Goal: Task Accomplishment & Management: Manage account settings

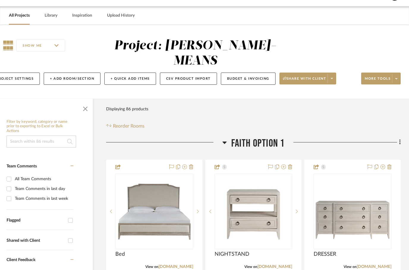
scroll to position [0, 19]
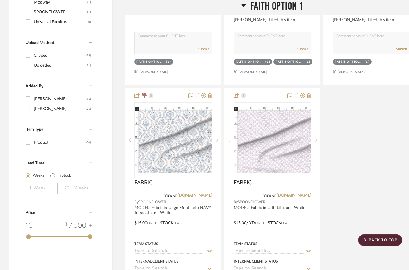
scroll to position [617, 0]
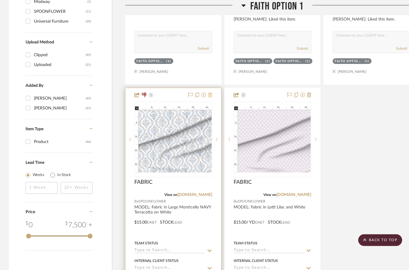
click at [212, 93] on fa-icon at bounding box center [210, 95] width 4 height 5
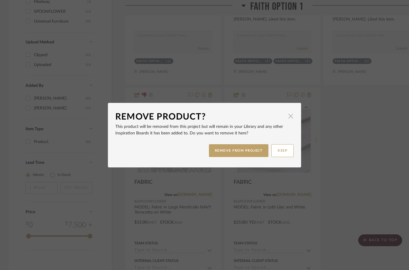
click at [290, 120] on span "button" at bounding box center [291, 116] width 12 height 12
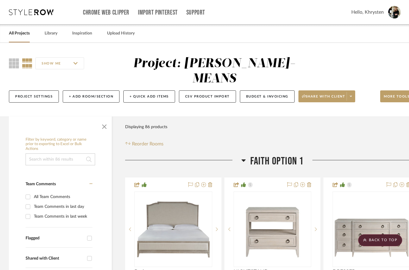
scroll to position [618, 0]
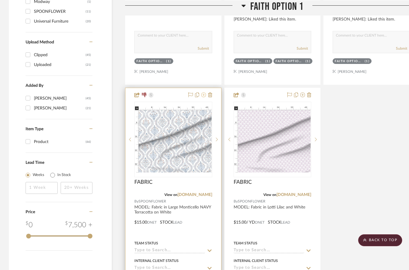
click at [205, 93] on icon at bounding box center [203, 95] width 5 height 5
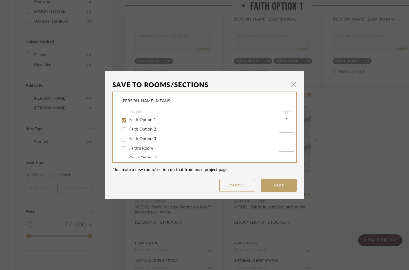
click at [126, 119] on input "Faith Option 1" at bounding box center [124, 120] width 10 height 10
checkbox input "false"
click at [277, 184] on button "Save" at bounding box center [279, 185] width 36 height 13
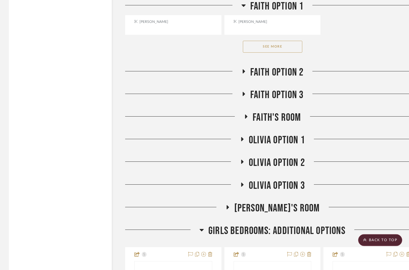
scroll to position [932, 0]
click at [246, 115] on icon at bounding box center [246, 117] width 2 height 4
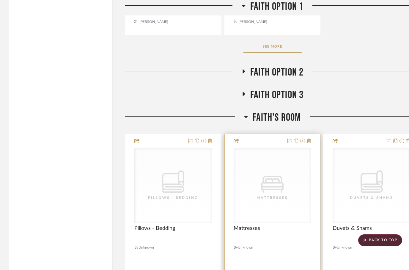
click at [311, 134] on div at bounding box center [273, 264] width 96 height 260
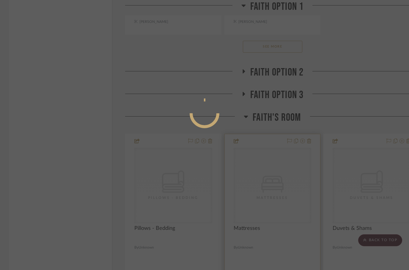
scroll to position [0, 0]
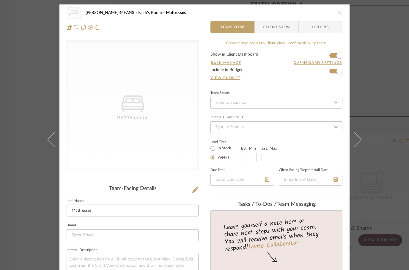
click at [337, 15] on button "close" at bounding box center [339, 12] width 5 height 5
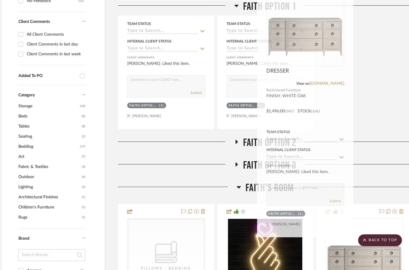
scroll to position [309, 7]
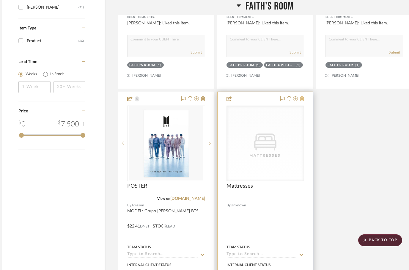
click at [303, 96] on icon at bounding box center [302, 98] width 4 height 5
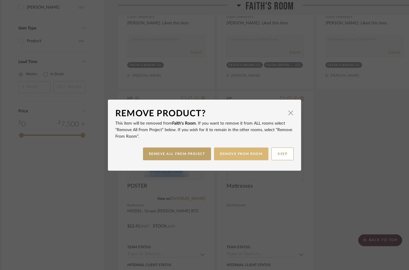
click at [239, 159] on button "REMOVE FROM ROOM" at bounding box center [241, 154] width 54 height 13
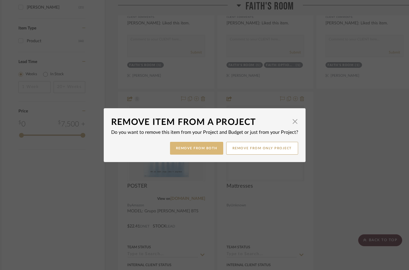
click at [194, 149] on button "Remove from Both" at bounding box center [196, 148] width 53 height 13
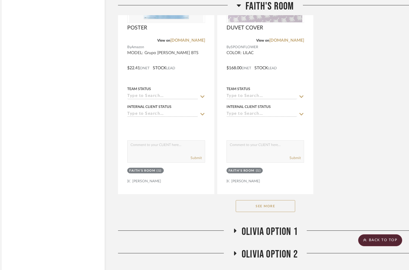
scroll to position [971, 7]
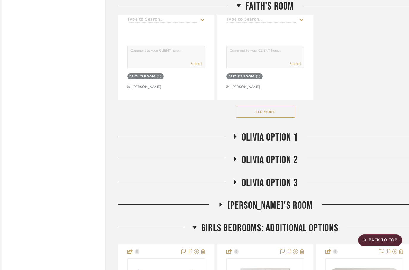
click at [256, 106] on button "See More" at bounding box center [266, 112] width 60 height 12
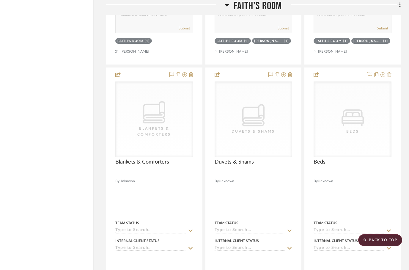
scroll to position [1275, 19]
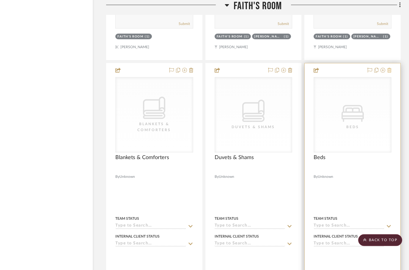
click at [390, 68] on icon at bounding box center [390, 70] width 4 height 5
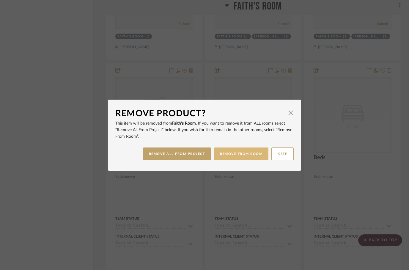
click at [240, 158] on button "REMOVE FROM ROOM" at bounding box center [241, 154] width 54 height 13
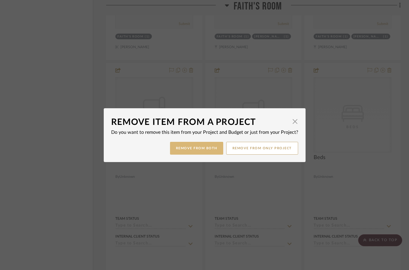
click at [202, 151] on button "Remove from Both" at bounding box center [196, 148] width 53 height 13
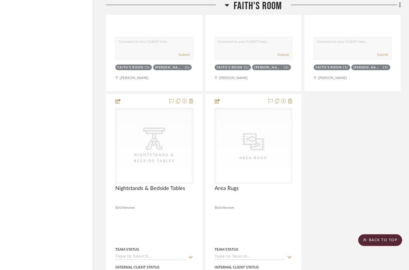
scroll to position [1508, 19]
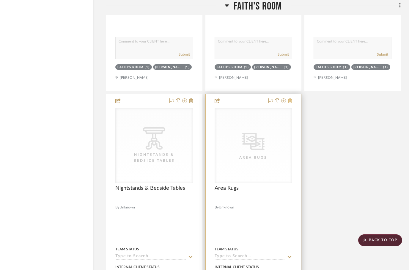
click at [290, 98] on icon at bounding box center [290, 100] width 4 height 5
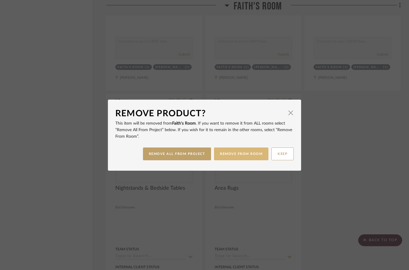
click at [243, 155] on button "REMOVE FROM ROOM" at bounding box center [241, 154] width 54 height 13
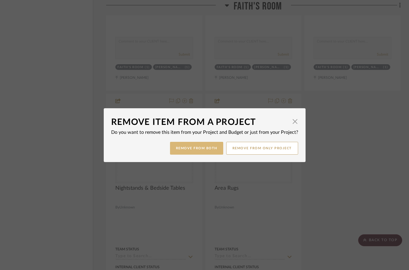
click at [200, 150] on button "Remove from Both" at bounding box center [196, 148] width 53 height 13
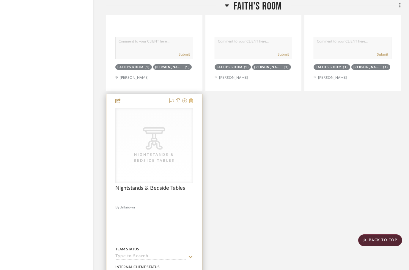
click at [192, 98] on icon at bounding box center [191, 100] width 4 height 5
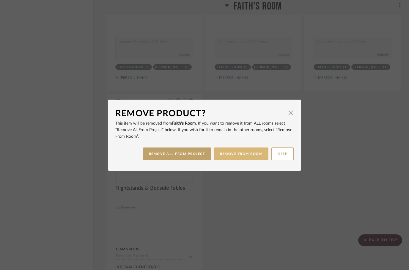
click at [233, 155] on button "REMOVE FROM ROOM" at bounding box center [241, 154] width 54 height 13
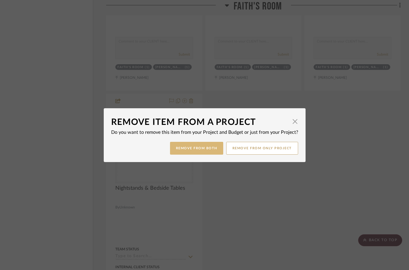
click at [204, 150] on button "Remove from Both" at bounding box center [196, 148] width 53 height 13
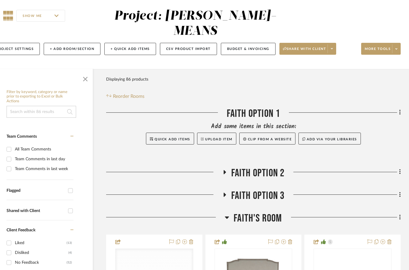
scroll to position [48, 19]
click at [400, 109] on icon at bounding box center [401, 112] width 2 height 7
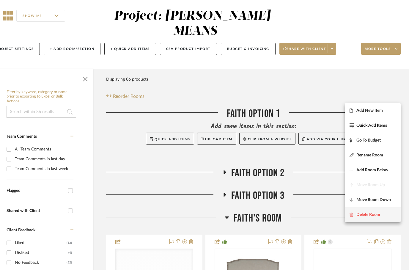
click at [356, 217] on fa-icon at bounding box center [353, 215] width 7 height 4
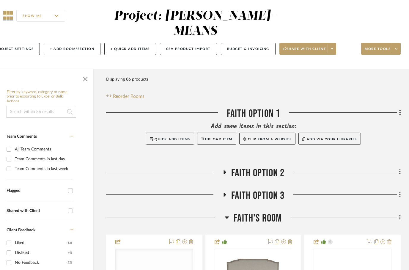
scroll to position [0, 0]
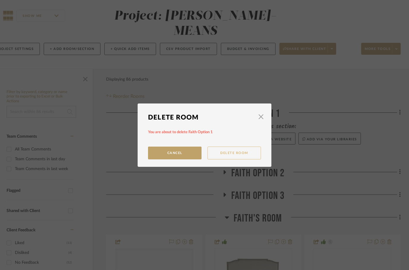
click at [231, 156] on button "Delete Room" at bounding box center [235, 153] width 54 height 13
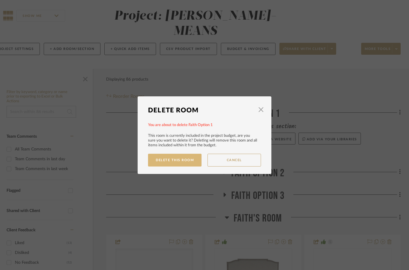
click at [174, 160] on button "Delete This Room" at bounding box center [175, 160] width 54 height 13
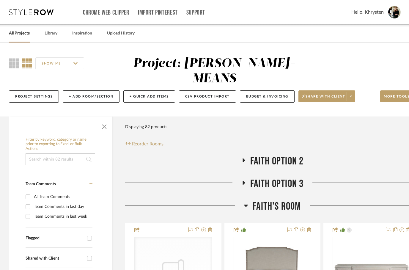
scroll to position [48, 19]
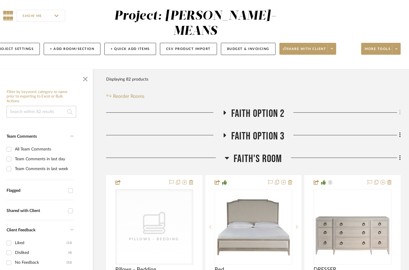
click at [399, 108] on fa-icon at bounding box center [399, 113] width 4 height 10
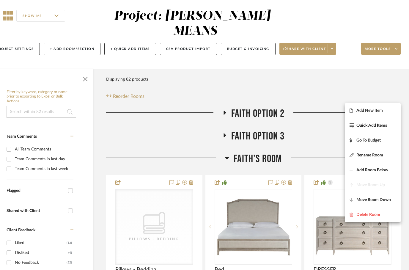
click at [225, 102] on div at bounding box center [204, 135] width 409 height 270
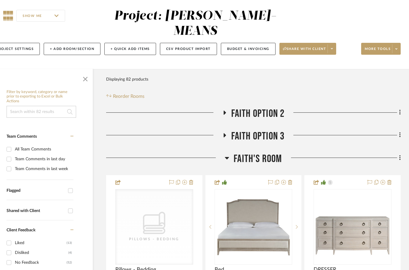
click at [227, 107] on h3 "Faith Option 2" at bounding box center [254, 113] width 62 height 13
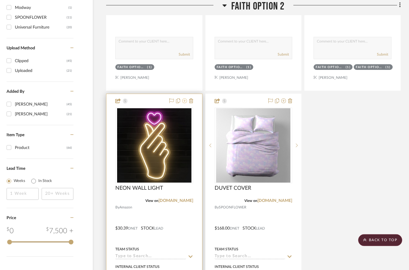
click at [184, 99] on icon at bounding box center [184, 101] width 5 height 5
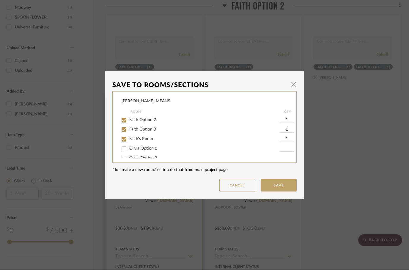
scroll to position [0, 0]
click at [126, 137] on input "Faith's Room" at bounding box center [124, 139] width 10 height 10
checkbox input "false"
click at [125, 130] on input "Faith Option 3" at bounding box center [124, 130] width 10 height 10
checkbox input "false"
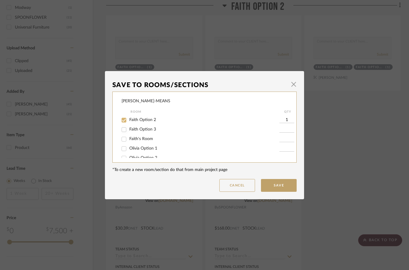
click at [124, 121] on input "Faith Option 2" at bounding box center [124, 120] width 10 height 10
checkbox input "false"
click at [123, 140] on input "Faith's Room" at bounding box center [124, 139] width 10 height 10
checkbox input "true"
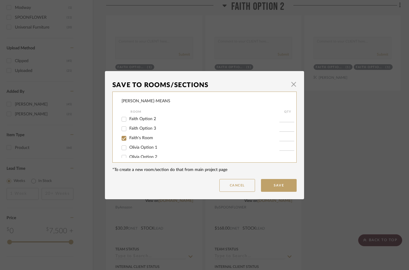
type input "1"
click at [275, 187] on button "Save" at bounding box center [279, 185] width 36 height 13
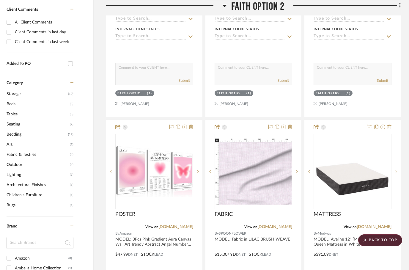
scroll to position [282, 19]
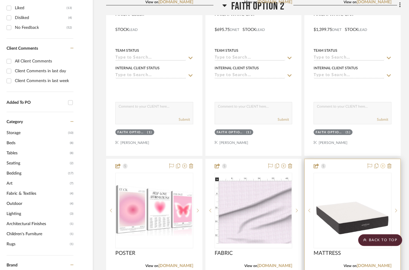
click at [382, 164] on icon at bounding box center [383, 166] width 5 height 5
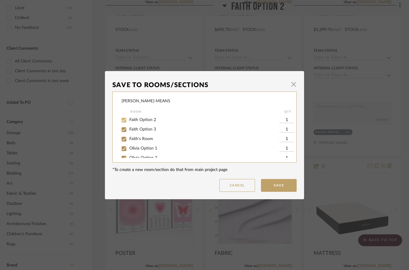
click at [125, 119] on input "Faith Option 2" at bounding box center [124, 120] width 10 height 10
checkbox input "false"
click at [123, 129] on input "Faith Option 3" at bounding box center [124, 130] width 10 height 10
checkbox input "false"
click at [125, 148] on input "Olivia Option 1" at bounding box center [124, 149] width 10 height 10
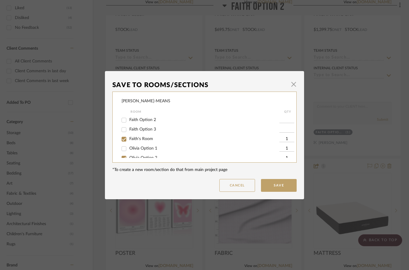
checkbox input "false"
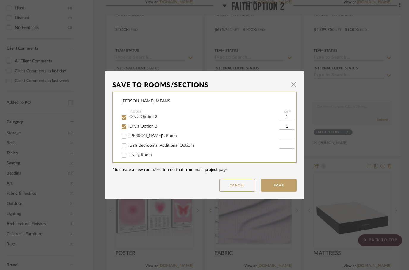
scroll to position [42, 0]
click at [126, 136] on input "[PERSON_NAME]'s Room" at bounding box center [124, 136] width 10 height 10
checkbox input "true"
type input "1"
click at [122, 129] on input "Olivia Option 3" at bounding box center [124, 126] width 10 height 10
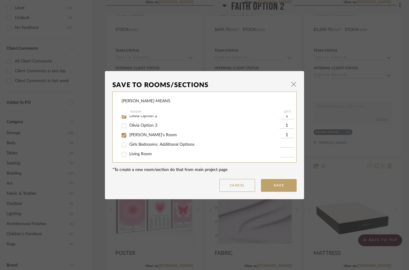
checkbox input "false"
click at [124, 118] on input "Olivia Option 2" at bounding box center [124, 117] width 10 height 10
checkbox input "false"
click at [277, 188] on button "Save" at bounding box center [279, 185] width 36 height 13
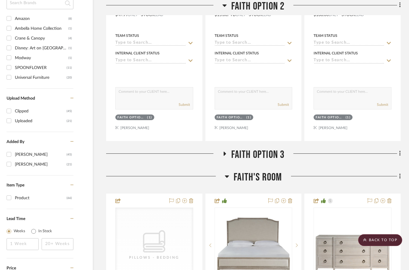
scroll to position [561, 19]
click at [225, 152] on icon at bounding box center [225, 154] width 2 height 4
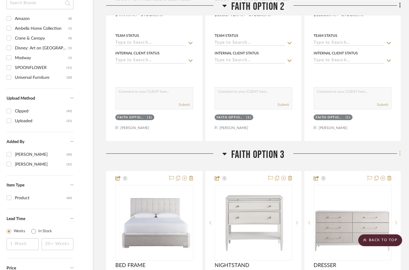
click at [400, 150] on icon at bounding box center [401, 153] width 2 height 7
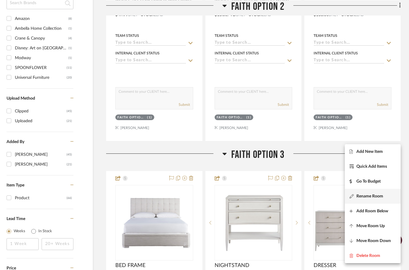
click at [365, 198] on span "Rename Room" at bounding box center [370, 196] width 27 height 5
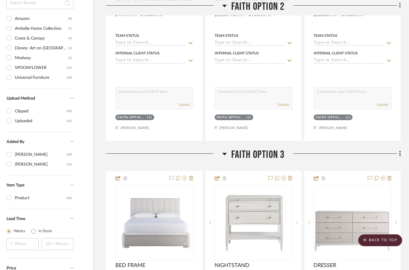
scroll to position [0, 0]
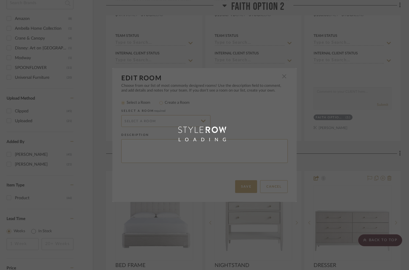
radio input "false"
radio input "true"
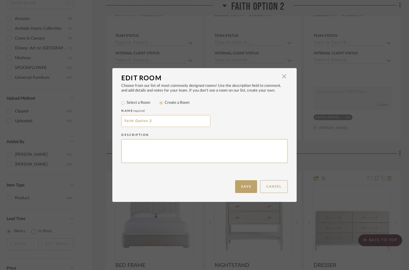
click at [152, 116] on input "Faith Option 3" at bounding box center [165, 121] width 89 height 12
click at [168, 125] on input "Options for Girls 3" at bounding box center [165, 121] width 89 height 12
click at [125, 123] on input "Options for Girls Rooms" at bounding box center [165, 121] width 89 height 12
type input "Options for Girls Rooms"
click at [246, 185] on button "Save" at bounding box center [246, 186] width 22 height 13
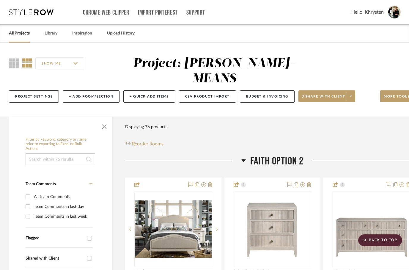
scroll to position [561, 19]
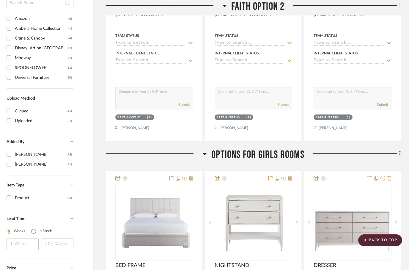
click at [400, 4] on icon at bounding box center [400, 5] width 1 height 5
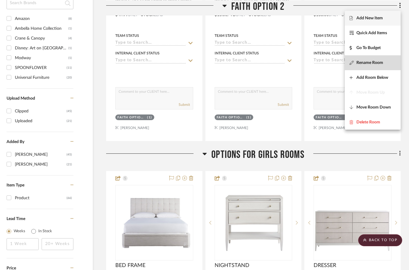
click at [360, 66] on button "Rename Room" at bounding box center [373, 62] width 56 height 15
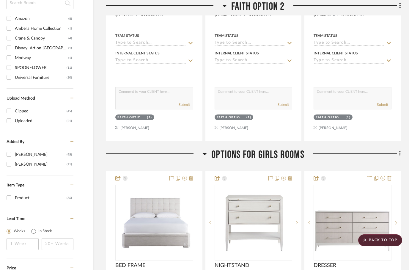
scroll to position [0, 0]
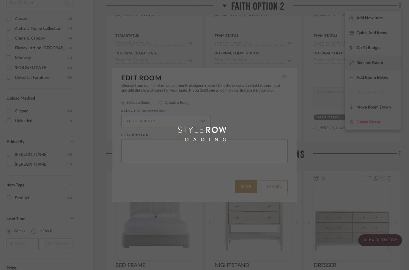
radio input "false"
radio input "true"
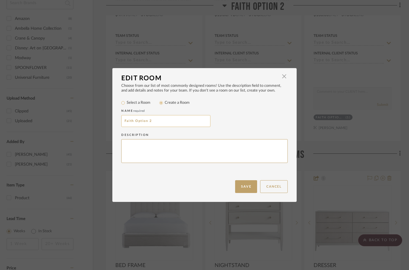
click at [124, 121] on input "Faith Option 2" at bounding box center [165, 121] width 89 height 12
click at [187, 123] on input "Art Options for Faith Option 2" at bounding box center [165, 121] width 89 height 12
click at [127, 121] on input "Art Options for Faith" at bounding box center [165, 121] width 89 height 12
click at [127, 122] on input "Art Options for Faith" at bounding box center [165, 121] width 89 height 12
type input "Art Options for Faith"
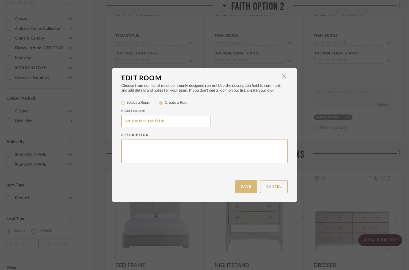
click at [244, 190] on button "Save" at bounding box center [246, 186] width 22 height 13
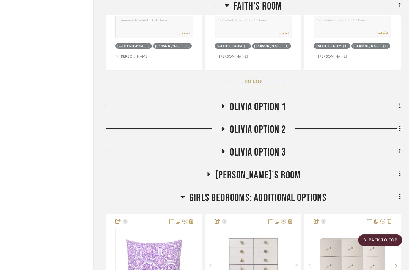
scroll to position [2830, 19]
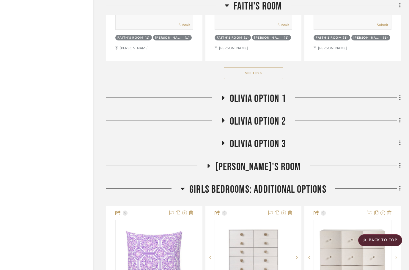
click at [224, 141] on icon at bounding box center [223, 143] width 7 height 4
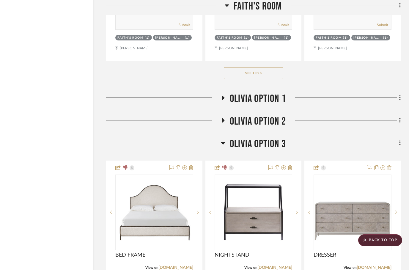
click at [235, 138] on span "Olivia Option 3" at bounding box center [258, 144] width 56 height 13
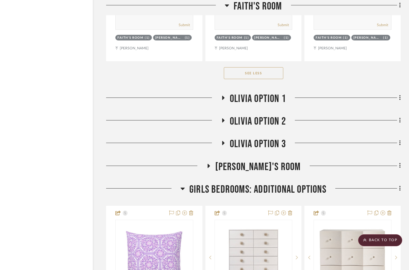
click at [237, 138] on span "Olivia Option 3" at bounding box center [258, 144] width 56 height 13
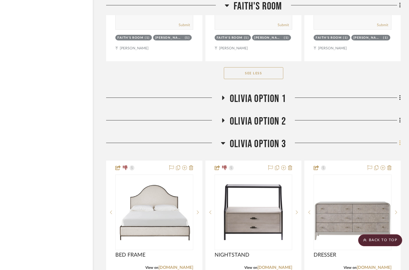
click at [400, 141] on icon at bounding box center [400, 143] width 1 height 5
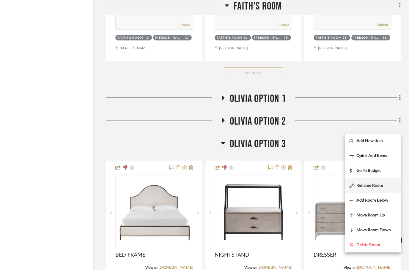
click at [366, 187] on span "Rename Room" at bounding box center [370, 185] width 27 height 5
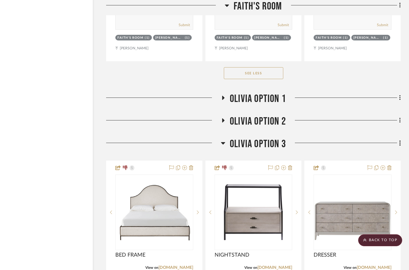
scroll to position [0, 0]
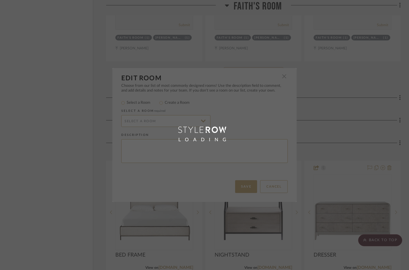
radio input "false"
radio input "true"
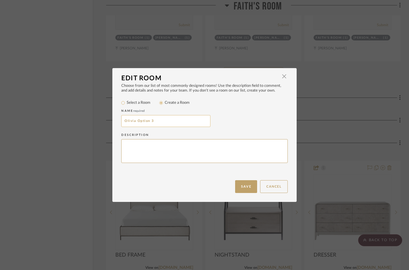
click at [125, 124] on input "Olivia Option 3" at bounding box center [165, 121] width 89 height 12
click at [126, 121] on input "Olivia" at bounding box center [165, 121] width 89 height 12
paste input "Art Options for"
type input "Art Options for Olivia"
click at [244, 190] on button "Save" at bounding box center [246, 186] width 22 height 13
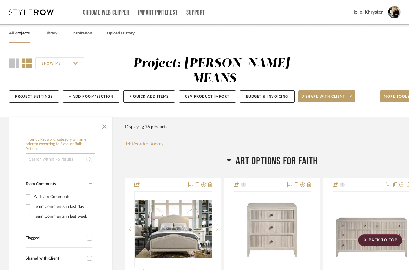
scroll to position [2830, 19]
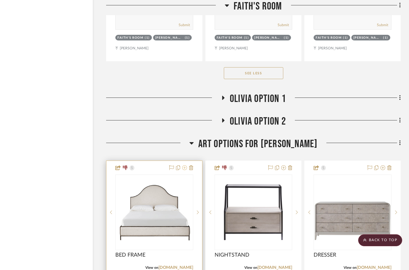
click at [185, 165] on icon at bounding box center [184, 167] width 5 height 5
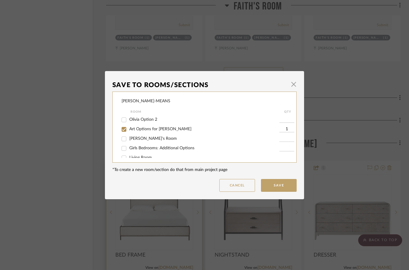
scroll to position [38, 0]
click at [124, 129] on input "Art Options for Olivia" at bounding box center [124, 130] width 10 height 10
checkbox input "false"
click at [284, 187] on button "Save" at bounding box center [279, 185] width 36 height 13
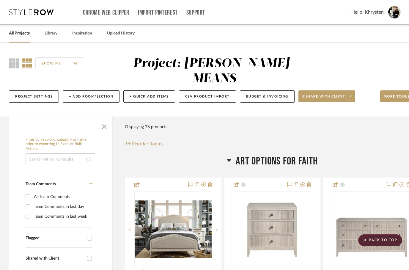
scroll to position [2830, 19]
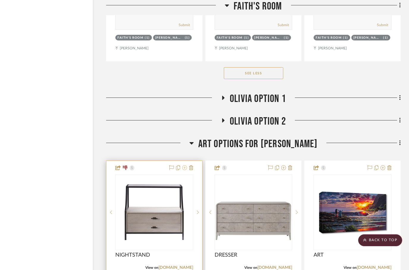
click at [187, 165] on icon at bounding box center [184, 167] width 5 height 5
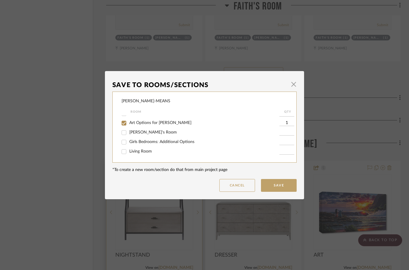
scroll to position [43, 0]
click at [124, 128] on input "Art Options for Olivia" at bounding box center [124, 125] width 10 height 10
checkbox input "false"
click at [276, 189] on button "Save" at bounding box center [279, 185] width 36 height 13
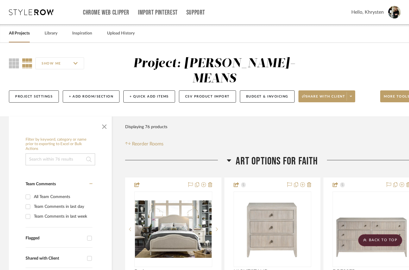
scroll to position [2830, 19]
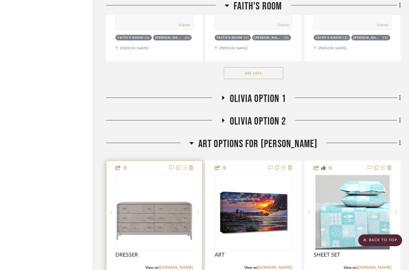
click at [185, 165] on icon at bounding box center [184, 167] width 5 height 5
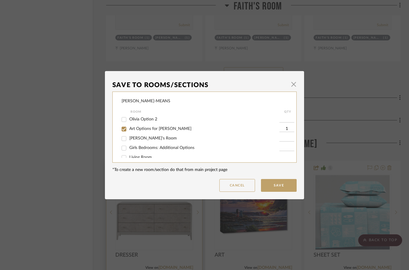
scroll to position [38, 0]
click at [125, 132] on input "Art Options for Olivia" at bounding box center [124, 130] width 10 height 10
checkbox input "false"
click at [276, 188] on button "Save" at bounding box center [279, 185] width 36 height 13
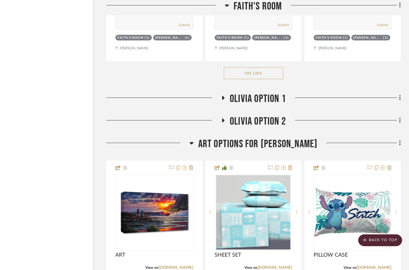
scroll to position [2830, 19]
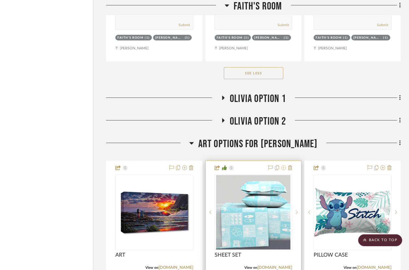
click at [283, 165] on icon at bounding box center [283, 167] width 5 height 5
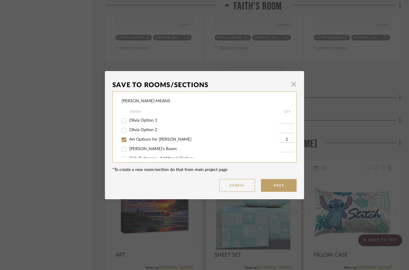
scroll to position [31, 0]
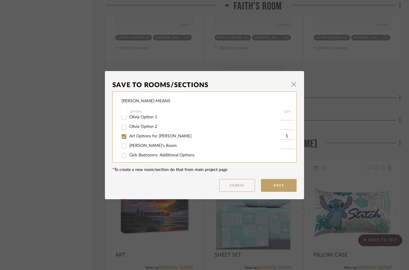
click at [124, 148] on input "[PERSON_NAME]'s Room" at bounding box center [124, 146] width 10 height 10
checkbox input "true"
type input "1"
click at [126, 140] on input "Art Options for Olivia" at bounding box center [124, 137] width 10 height 10
checkbox input "false"
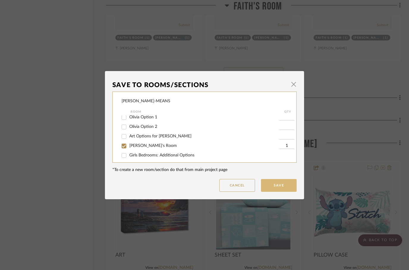
click at [271, 187] on button "Save" at bounding box center [279, 185] width 36 height 13
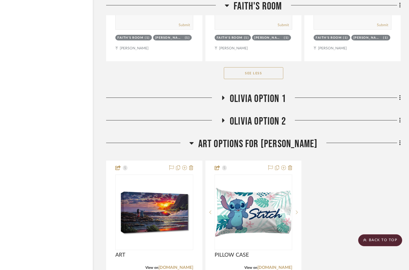
scroll to position [2830, 19]
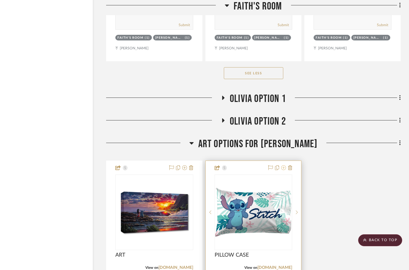
click at [284, 165] on icon at bounding box center [283, 167] width 5 height 5
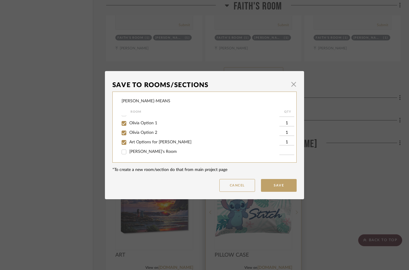
scroll to position [26, 0]
click at [122, 154] on input "[PERSON_NAME]'s Room" at bounding box center [124, 152] width 10 height 10
checkbox input "true"
type input "1"
click at [127, 143] on input "Art Options for Olivia" at bounding box center [124, 142] width 10 height 10
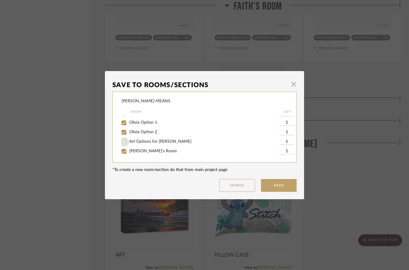
checkbox input "false"
click at [125, 133] on input "Olivia Option 2" at bounding box center [124, 133] width 10 height 10
checkbox input "false"
click at [124, 123] on input "Olivia Option 1" at bounding box center [124, 123] width 10 height 10
checkbox input "false"
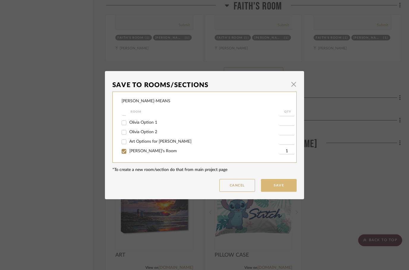
click at [280, 184] on button "Save" at bounding box center [279, 185] width 36 height 13
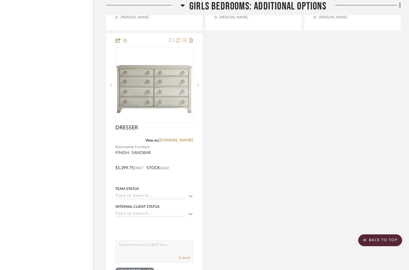
scroll to position [3519, 19]
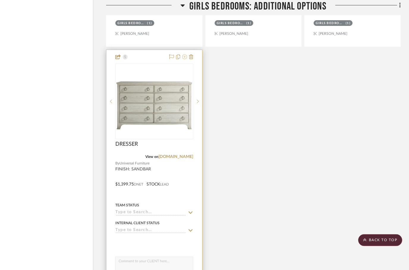
click at [186, 55] on icon at bounding box center [184, 57] width 5 height 5
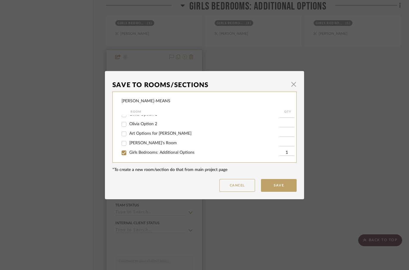
scroll to position [34, 0]
click at [122, 146] on input "[PERSON_NAME]'s Room" at bounding box center [124, 143] width 10 height 10
checkbox input "true"
type input "1"
click at [124, 156] on input "Girls Bedrooms: Additional Options" at bounding box center [124, 153] width 10 height 10
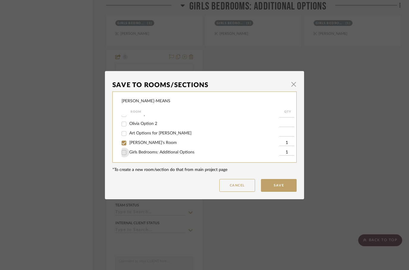
checkbox input "false"
click at [273, 188] on button "Save" at bounding box center [279, 185] width 36 height 13
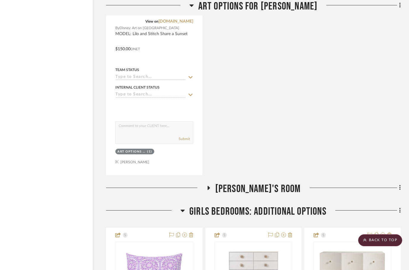
scroll to position [3074, 19]
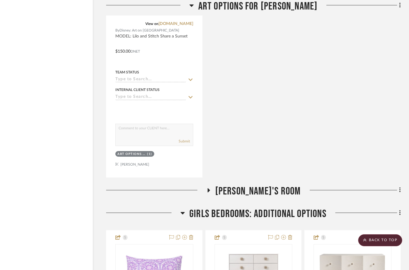
click at [211, 188] on fa-icon at bounding box center [208, 192] width 4 height 9
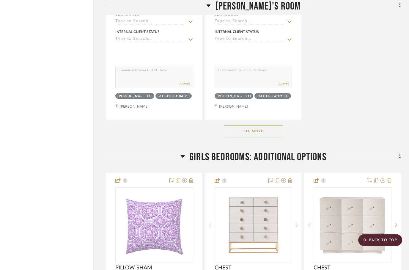
scroll to position [3951, 19]
click at [400, 153] on icon at bounding box center [401, 156] width 2 height 7
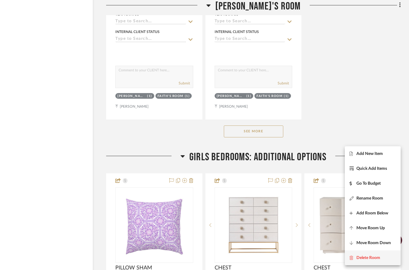
click at [367, 262] on button "Delete Room" at bounding box center [373, 258] width 56 height 15
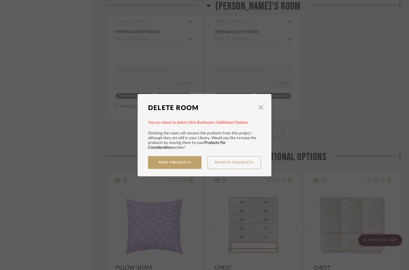
scroll to position [0, 0]
click at [177, 164] on button "Keep Products" at bounding box center [175, 162] width 54 height 13
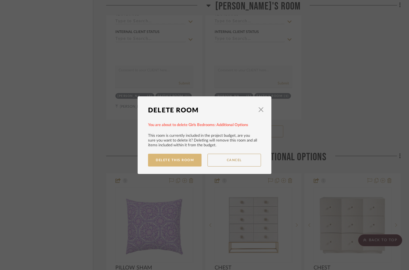
click at [177, 160] on button "Delete This Room" at bounding box center [175, 160] width 54 height 13
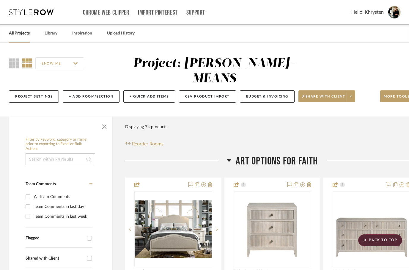
scroll to position [3951, 19]
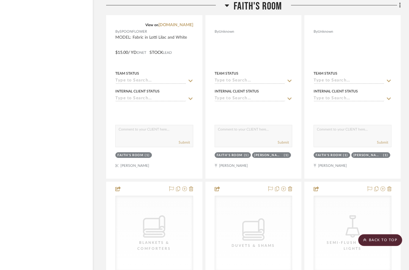
click at [230, 6] on h3 "Faith's Room" at bounding box center [253, 6] width 57 height 13
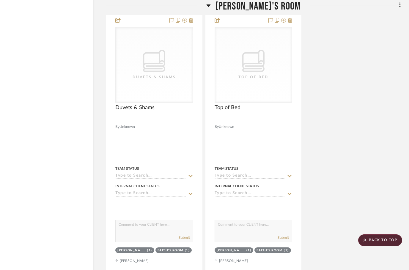
click at [211, 5] on icon at bounding box center [208, 5] width 4 height 2
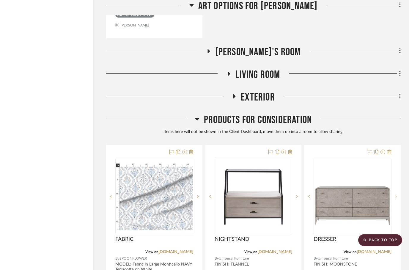
click at [198, 116] on icon at bounding box center [197, 119] width 4 height 7
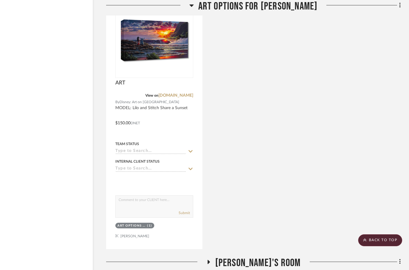
scroll to position [1655, 19]
click at [190, 5] on div at bounding box center [147, 7] width 83 height 15
click at [194, 9] on fa-icon at bounding box center [192, 7] width 4 height 9
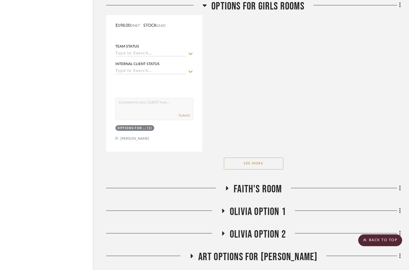
scroll to position [1366, 19]
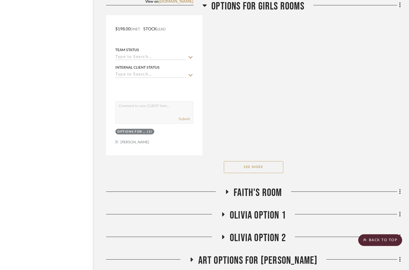
click at [205, 9] on icon at bounding box center [205, 5] width 4 height 7
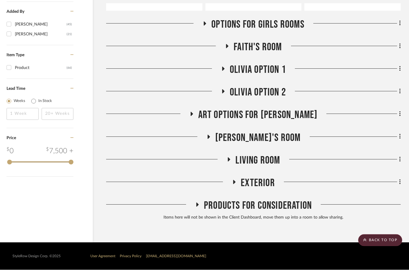
scroll to position [676, 19]
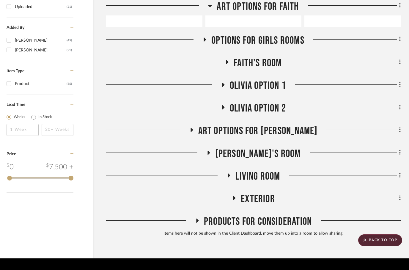
click at [395, 57] on div at bounding box center [341, 64] width 119 height 15
click at [400, 59] on icon at bounding box center [401, 62] width 2 height 7
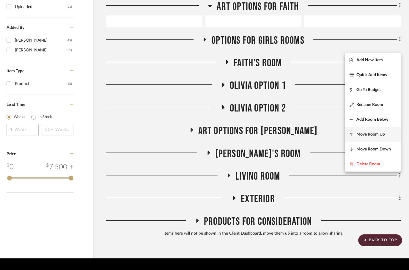
click at [361, 137] on button "Move Room Up" at bounding box center [373, 134] width 56 height 15
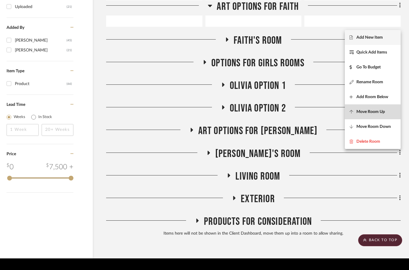
click at [368, 114] on span "Move Room Up" at bounding box center [371, 111] width 29 height 5
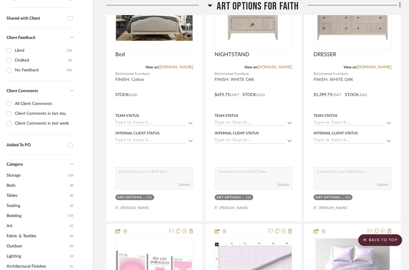
scroll to position [140, 19]
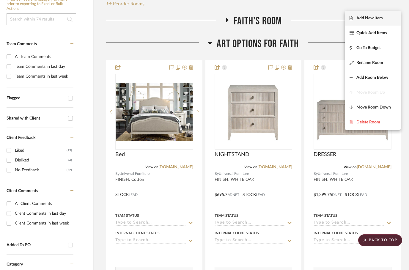
click at [214, 27] on div at bounding box center [204, 135] width 409 height 270
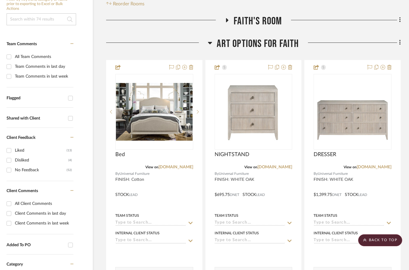
click at [211, 42] on icon at bounding box center [210, 43] width 4 height 2
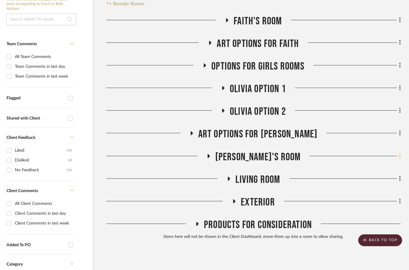
click at [399, 152] on fa-icon at bounding box center [399, 157] width 4 height 10
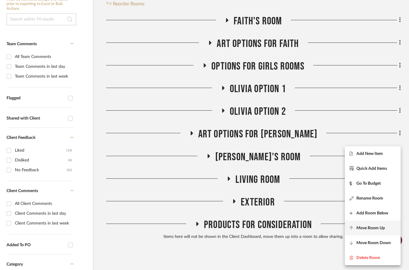
click at [354, 229] on fa-icon at bounding box center [353, 228] width 7 height 4
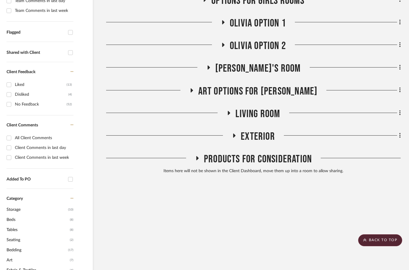
scroll to position [253, 19]
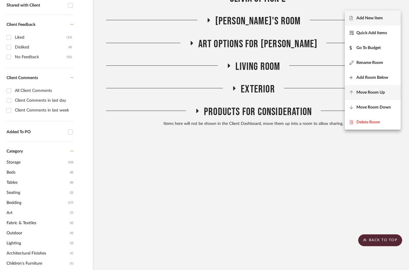
click at [356, 93] on fa-icon at bounding box center [353, 92] width 7 height 4
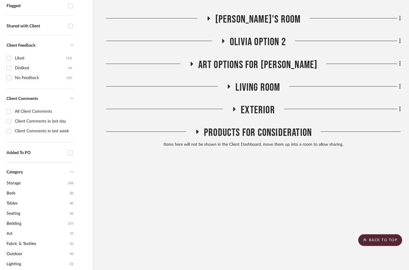
scroll to position [231, 19]
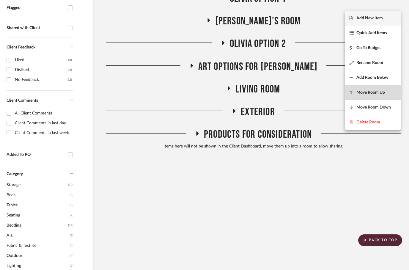
click at [355, 90] on fa-icon at bounding box center [353, 92] width 7 height 4
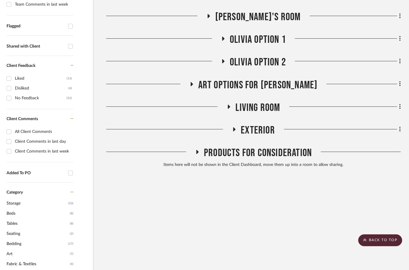
scroll to position [208, 19]
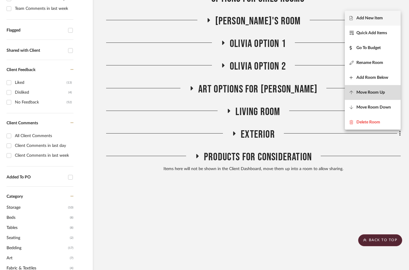
click at [354, 92] on fa-icon at bounding box center [353, 92] width 7 height 4
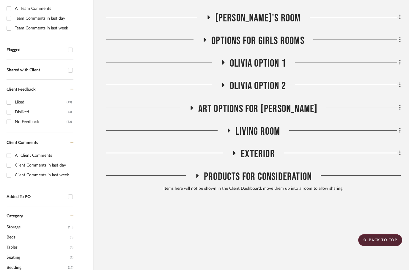
scroll to position [185, 19]
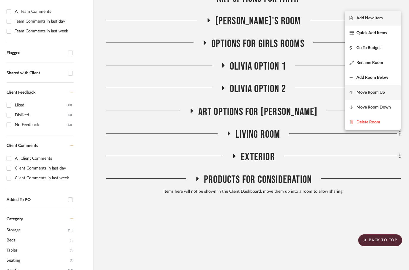
click at [356, 93] on fa-icon at bounding box center [353, 92] width 7 height 4
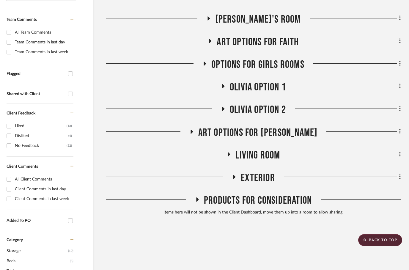
scroll to position [163, 19]
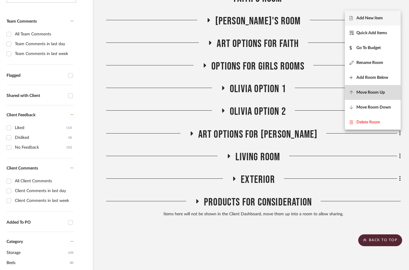
click at [354, 93] on fa-icon at bounding box center [353, 92] width 7 height 4
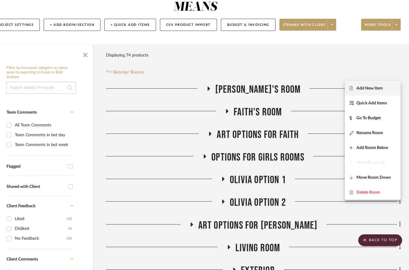
scroll to position [74, 19]
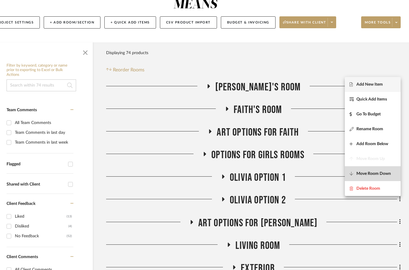
click at [353, 174] on icon at bounding box center [352, 174] width 4 height 4
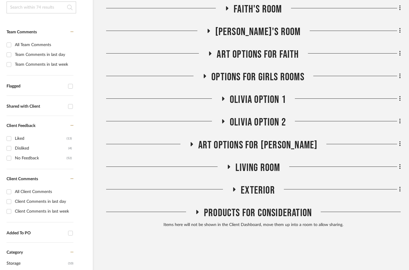
scroll to position [163, 19]
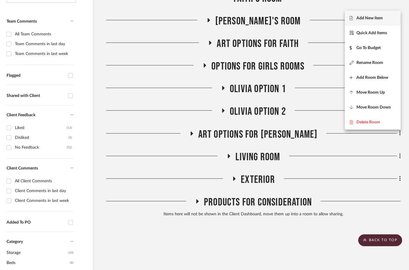
click at [326, 148] on div at bounding box center [204, 135] width 409 height 270
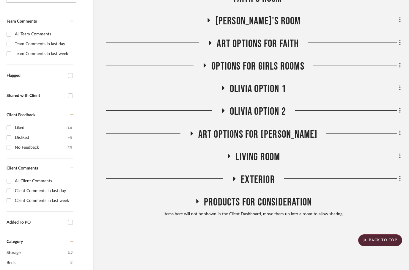
click at [215, 37] on h3 "Art Options for Faith" at bounding box center [253, 43] width 91 height 13
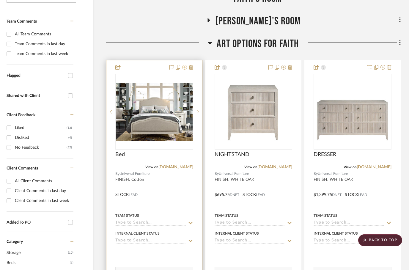
click at [185, 65] on fa-icon at bounding box center [184, 67] width 5 height 5
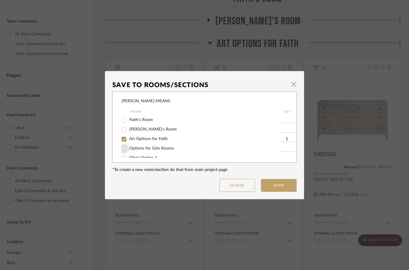
click at [124, 148] on input "Options for Girls Rooms" at bounding box center [124, 149] width 10 height 10
checkbox input "true"
type input "1"
click at [124, 142] on input "Art Options for Faith" at bounding box center [124, 139] width 10 height 10
checkbox input "false"
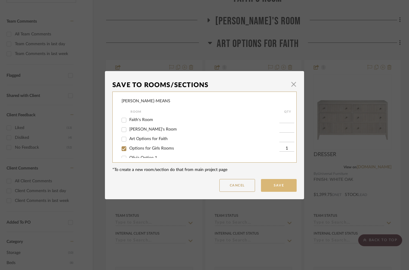
click at [282, 187] on button "Save" at bounding box center [279, 185] width 36 height 13
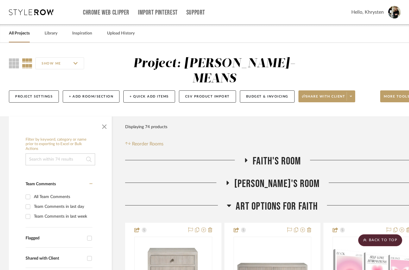
scroll to position [163, 19]
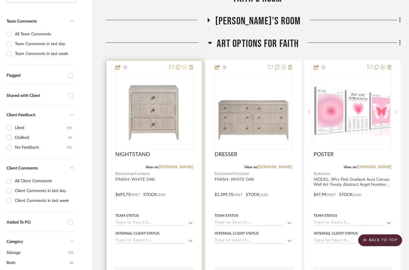
click at [187, 65] on icon at bounding box center [184, 67] width 5 height 5
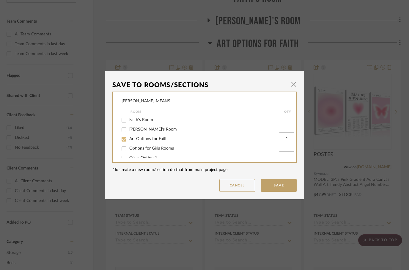
click at [126, 141] on input "Art Options for Faith" at bounding box center [124, 139] width 10 height 10
checkbox input "false"
click at [125, 150] on input "Options for Girls Rooms" at bounding box center [124, 149] width 10 height 10
checkbox input "true"
type input "1"
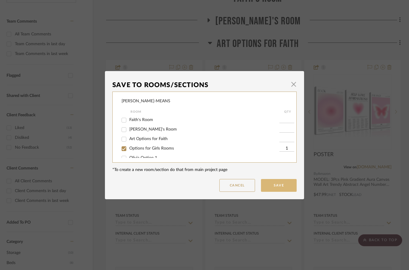
click at [281, 189] on button "Save" at bounding box center [279, 185] width 36 height 13
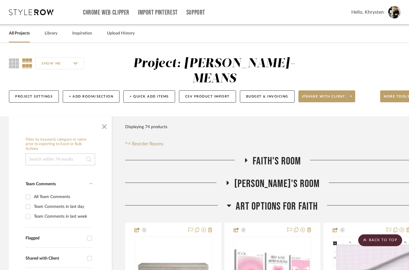
scroll to position [163, 19]
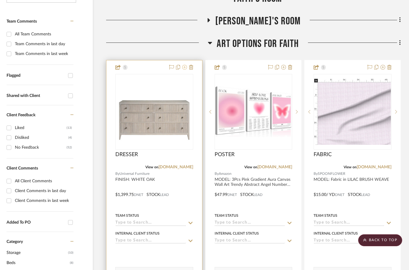
click at [184, 65] on fa-icon at bounding box center [184, 67] width 5 height 5
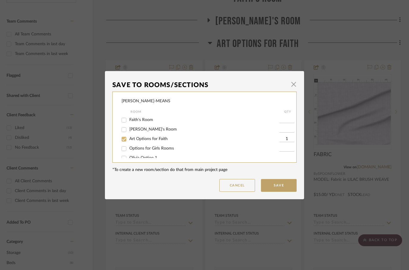
click at [125, 141] on input "Art Options for Faith" at bounding box center [124, 139] width 10 height 10
checkbox input "false"
click at [125, 150] on input "Options for Girls Rooms" at bounding box center [124, 149] width 10 height 10
checkbox input "true"
type input "1"
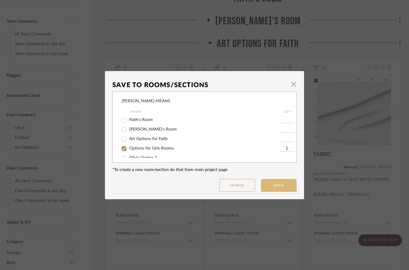
click at [273, 184] on button "Save" at bounding box center [279, 185] width 36 height 13
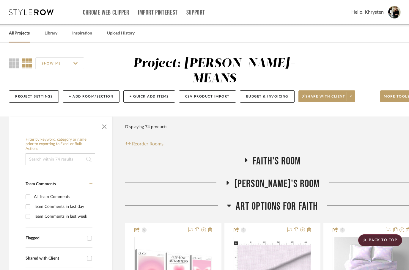
scroll to position [163, 19]
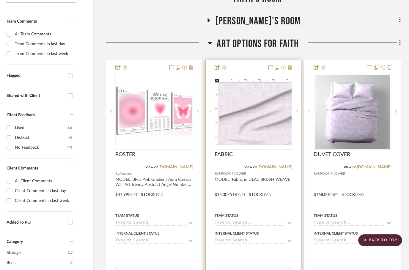
click at [283, 65] on icon at bounding box center [283, 67] width 5 height 5
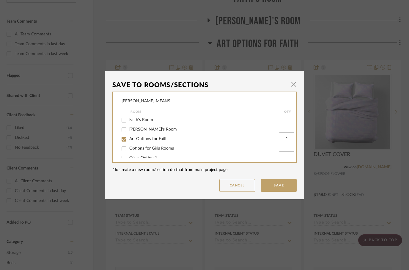
click at [120, 149] on div "CAMUNEZ-MEANS Room QTY Faith's Room Olivia's Room Art Options for Faith 1 Optio…" at bounding box center [204, 127] width 184 height 71
click at [126, 152] on input "Options for Girls Rooms" at bounding box center [124, 149] width 10 height 10
checkbox input "true"
type input "1"
click at [124, 139] on input "Art Options for Faith" at bounding box center [124, 139] width 10 height 10
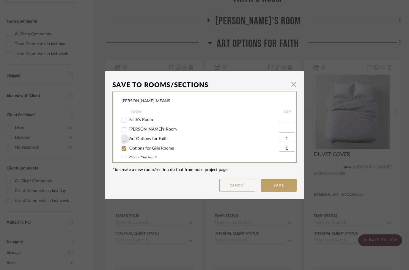
checkbox input "false"
click at [278, 186] on button "Save" at bounding box center [279, 185] width 36 height 13
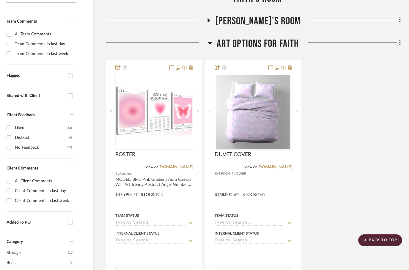
scroll to position [163, 19]
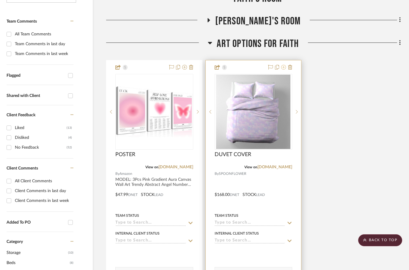
click at [285, 65] on icon at bounding box center [283, 67] width 5 height 5
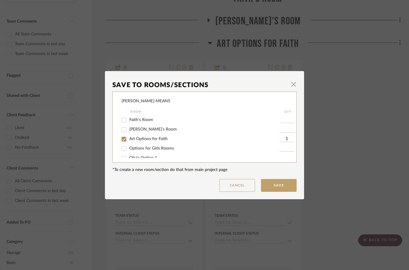
click at [126, 148] on input "Options for Girls Rooms" at bounding box center [124, 149] width 10 height 10
checkbox input "true"
type input "1"
click at [124, 141] on input "Art Options for Faith" at bounding box center [124, 139] width 10 height 10
checkbox input "false"
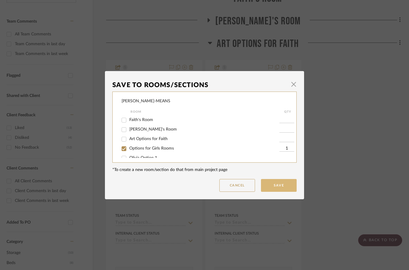
click at [274, 188] on button "Save" at bounding box center [279, 185] width 36 height 13
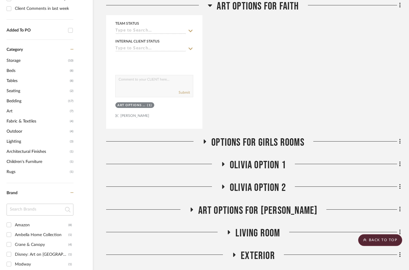
scroll to position [355, 19]
click at [209, 136] on h3 "Options for Girls Rooms" at bounding box center [254, 142] width 102 height 13
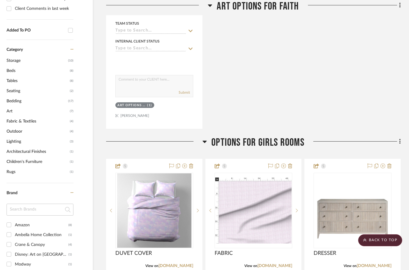
click at [207, 136] on h3 "Options for Girls Rooms" at bounding box center [254, 142] width 102 height 13
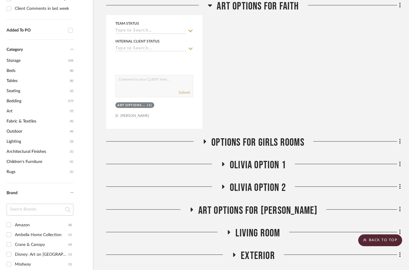
click at [226, 162] on icon at bounding box center [223, 164] width 7 height 4
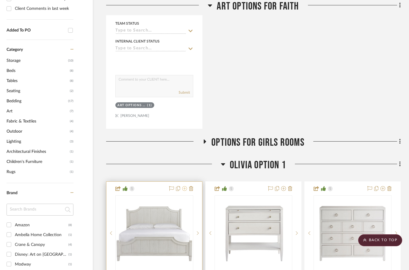
click at [186, 186] on icon at bounding box center [184, 188] width 5 height 5
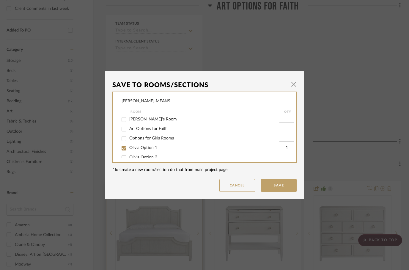
scroll to position [6, 0]
click at [126, 125] on input "[PERSON_NAME]'s Room" at bounding box center [124, 124] width 10 height 10
checkbox input "true"
type input "1"
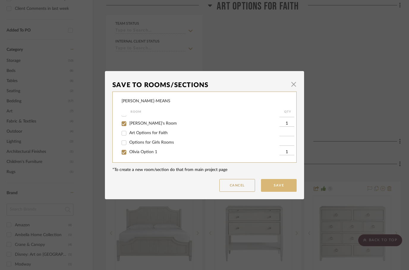
click at [286, 188] on button "Save" at bounding box center [279, 185] width 36 height 13
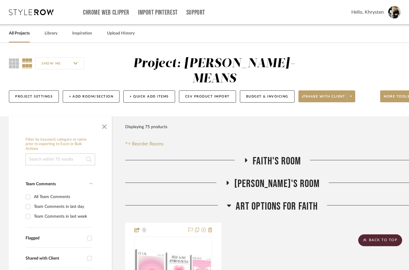
scroll to position [355, 19]
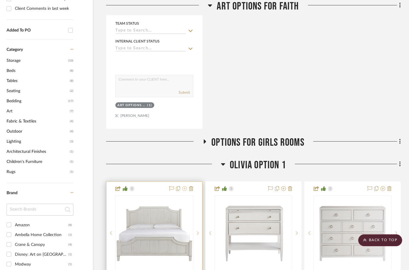
click at [183, 186] on icon at bounding box center [184, 188] width 5 height 5
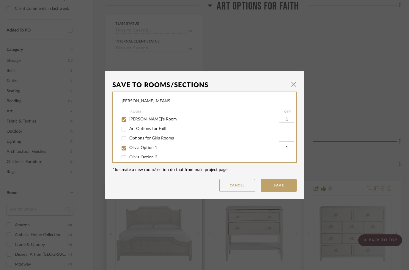
scroll to position [16, 0]
click at [123, 142] on input "Olivia Option 1" at bounding box center [124, 142] width 10 height 10
checkbox input "false"
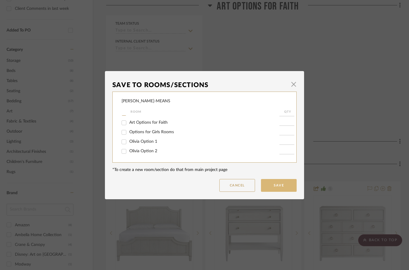
click at [277, 187] on button "Save" at bounding box center [279, 185] width 36 height 13
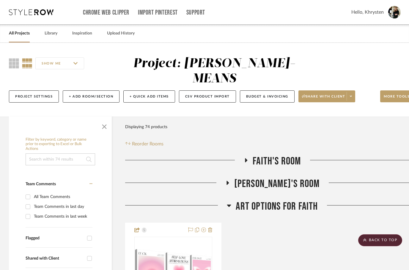
scroll to position [355, 19]
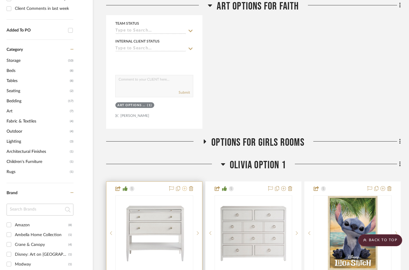
click at [184, 186] on icon at bounding box center [184, 188] width 5 height 5
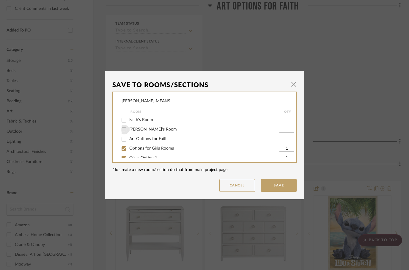
click at [126, 131] on input "[PERSON_NAME]'s Room" at bounding box center [124, 130] width 10 height 10
checkbox input "true"
type input "1"
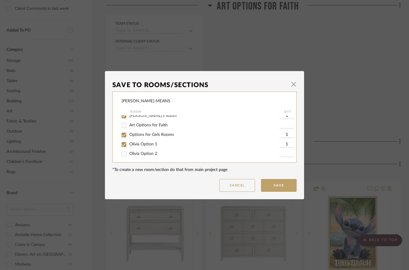
scroll to position [14, 0]
click at [123, 137] on input "Options for Girls Rooms" at bounding box center [124, 135] width 10 height 10
checkbox input "false"
click at [124, 145] on input "Olivia Option 1" at bounding box center [124, 145] width 10 height 10
checkbox input "false"
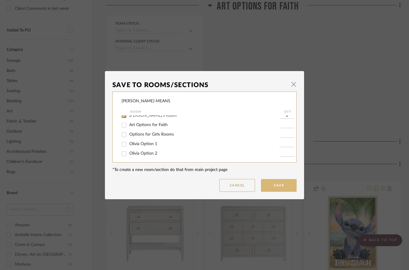
click at [279, 188] on button "Save" at bounding box center [279, 185] width 36 height 13
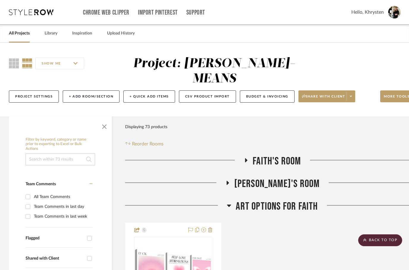
scroll to position [355, 19]
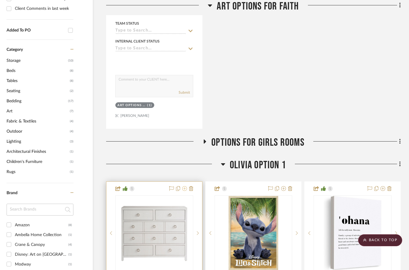
click at [185, 186] on icon at bounding box center [184, 188] width 5 height 5
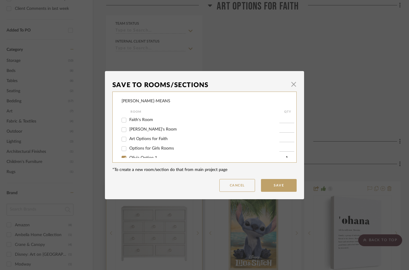
scroll to position [0, 0]
click at [124, 130] on input "[PERSON_NAME]'s Room" at bounding box center [124, 130] width 10 height 10
checkbox input "true"
type input "1"
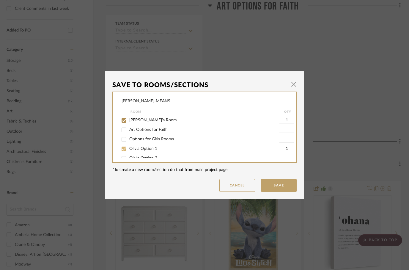
click at [126, 151] on input "Olivia Option 1" at bounding box center [124, 149] width 10 height 10
checkbox input "false"
click at [278, 187] on button "Save" at bounding box center [279, 185] width 36 height 13
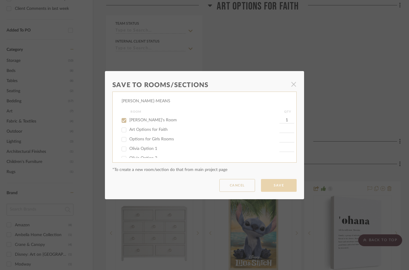
scroll to position [355, 19]
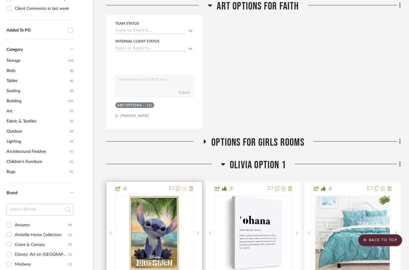
click at [186, 186] on icon at bounding box center [184, 188] width 5 height 5
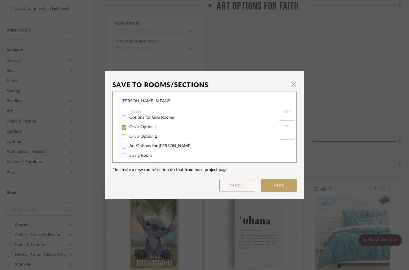
scroll to position [31, 0]
click at [125, 146] on input "Art Options for Olivia" at bounding box center [124, 146] width 10 height 10
checkbox input "true"
type input "1"
click at [123, 129] on input "Olivia Option 1" at bounding box center [124, 127] width 10 height 10
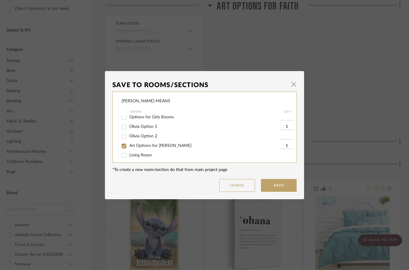
checkbox input "false"
click at [272, 188] on button "Save" at bounding box center [279, 185] width 36 height 13
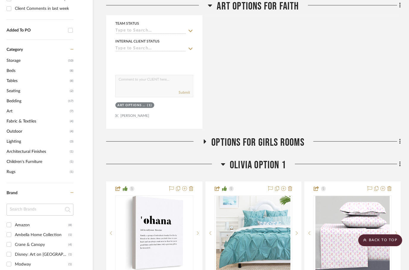
scroll to position [355, 19]
click at [185, 186] on icon at bounding box center [184, 188] width 5 height 5
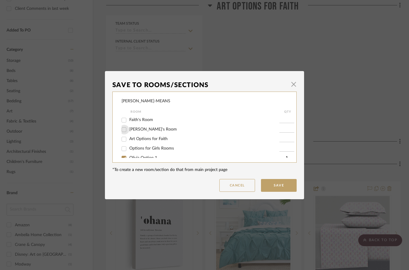
click at [126, 129] on input "[PERSON_NAME]'s Room" at bounding box center [124, 130] width 10 height 10
checkbox input "true"
type input "1"
click at [126, 152] on input "Olivia Option 1" at bounding box center [124, 148] width 10 height 10
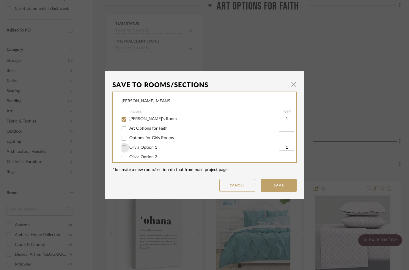
checkbox input "false"
click at [274, 186] on button "Save" at bounding box center [279, 185] width 36 height 13
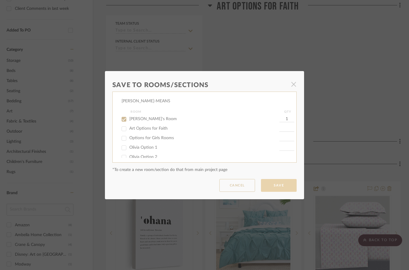
scroll to position [355, 19]
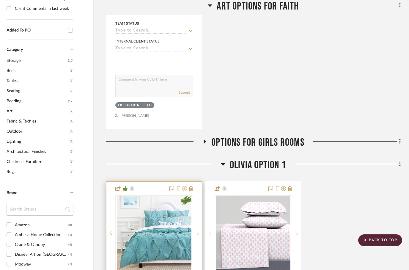
click at [186, 186] on icon at bounding box center [184, 188] width 5 height 5
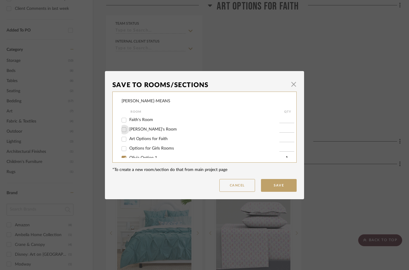
click at [126, 132] on input "[PERSON_NAME]'s Room" at bounding box center [124, 130] width 10 height 10
checkbox input "true"
type input "1"
click at [123, 154] on input "Olivia Option 1" at bounding box center [124, 152] width 10 height 10
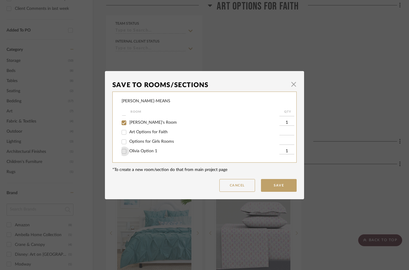
checkbox input "false"
click at [276, 185] on button "Save" at bounding box center [279, 185] width 36 height 13
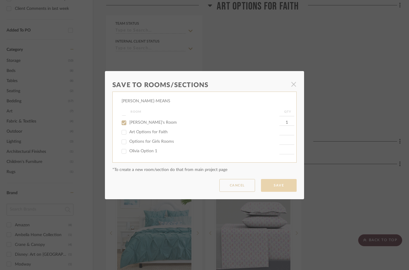
scroll to position [355, 19]
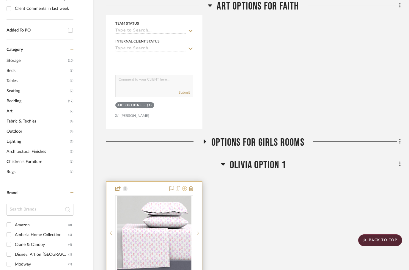
click at [186, 186] on icon at bounding box center [184, 188] width 5 height 5
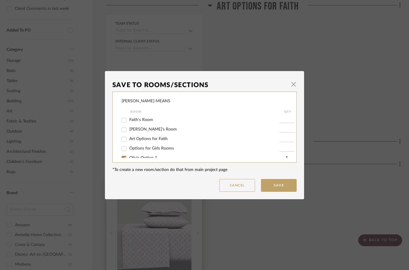
scroll to position [0, 0]
click at [125, 131] on input "[PERSON_NAME]'s Room" at bounding box center [124, 130] width 10 height 10
checkbox input "true"
type input "1"
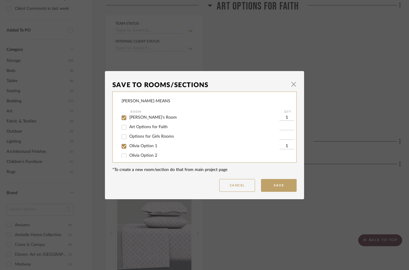
scroll to position [12, 0]
click at [124, 151] on input "Olivia Option 1" at bounding box center [124, 146] width 10 height 10
checkbox input "false"
click at [271, 189] on button "Save" at bounding box center [279, 185] width 36 height 13
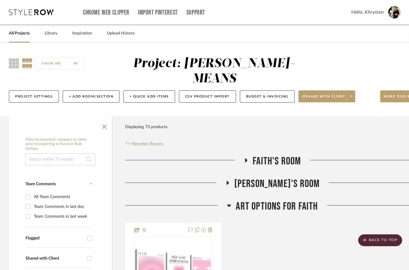
scroll to position [355, 19]
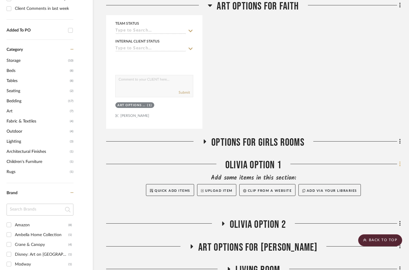
click at [397, 160] on fa-icon at bounding box center [399, 165] width 4 height 10
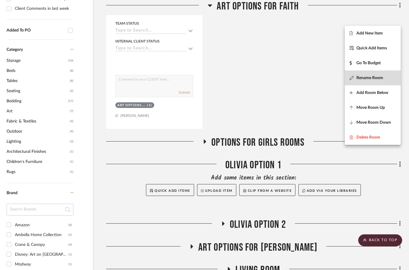
click at [367, 84] on button "Rename Room" at bounding box center [373, 78] width 56 height 15
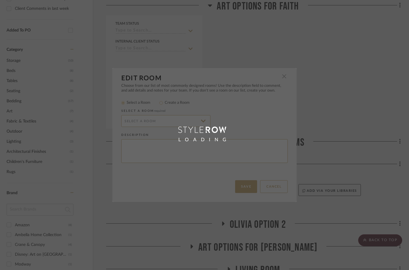
radio input "false"
radio input "true"
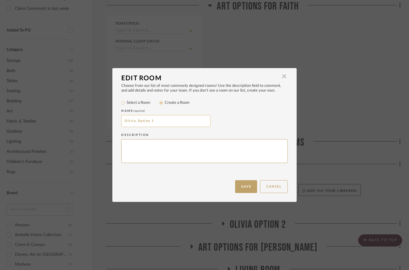
click at [163, 123] on input "Olivia Option 1" at bounding box center [165, 121] width 89 height 12
click at [140, 123] on input "Olivia Option 1" at bounding box center [165, 121] width 89 height 12
click at [134, 122] on input "Olivia Option 1" at bounding box center [165, 121] width 89 height 12
click at [129, 122] on input "Olivia Option 1" at bounding box center [165, 121] width 89 height 12
click at [241, 190] on button "Save" at bounding box center [246, 186] width 22 height 13
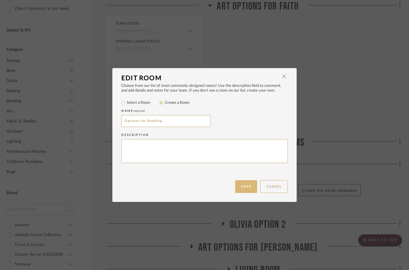
type input "Options for Bedding"
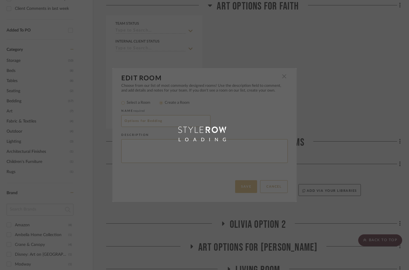
scroll to position [355, 19]
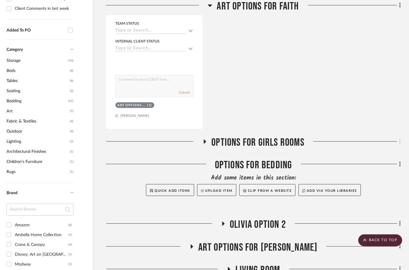
click at [399, 137] on fa-icon at bounding box center [399, 142] width 4 height 10
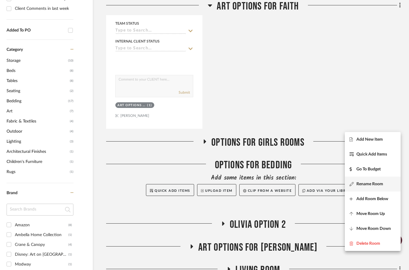
click at [361, 184] on span "Rename Room" at bounding box center [370, 184] width 27 height 5
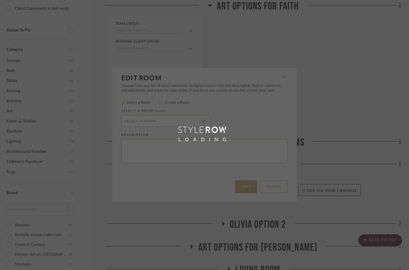
scroll to position [0, 0]
radio input "false"
radio input "true"
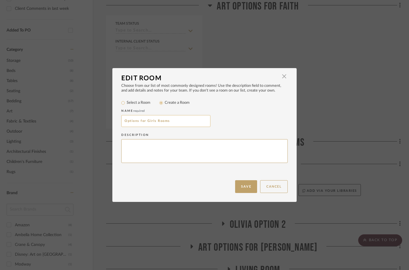
click at [164, 124] on input "Options for Girls Rooms" at bounding box center [165, 121] width 89 height 12
click at [159, 121] on input "Options for Girls Rooms" at bounding box center [165, 121] width 89 height 12
click at [165, 122] on input "Options for Girls Rooms" at bounding box center [165, 121] width 89 height 12
click at [165, 121] on input "Options for Girls Rooms" at bounding box center [165, 121] width 89 height 12
type input "Options for Girls Furniture"
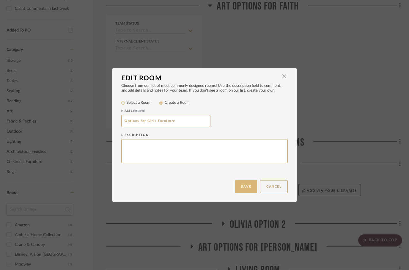
click at [246, 185] on button "Save" at bounding box center [246, 186] width 22 height 13
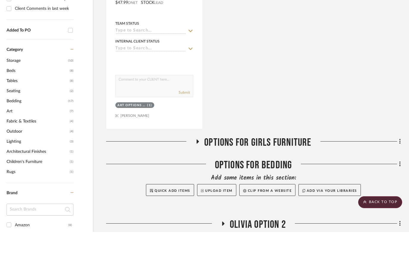
scroll to position [355, 19]
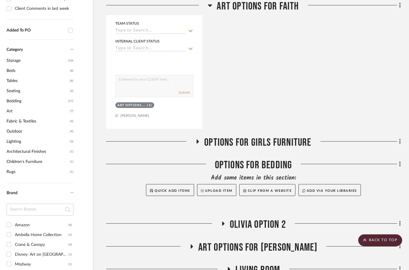
click at [197, 139] on fa-icon at bounding box center [197, 143] width 4 height 9
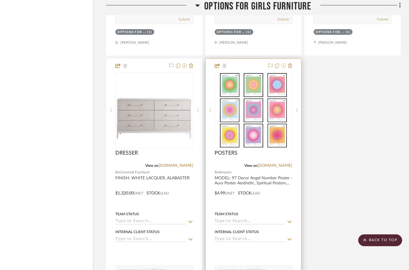
click at [285, 63] on icon at bounding box center [283, 65] width 5 height 5
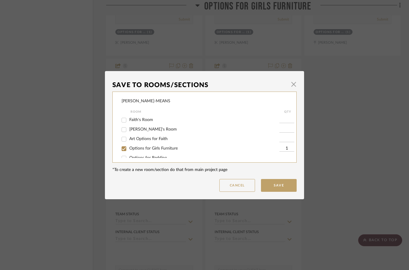
click at [124, 143] on input "Art Options for Faith" at bounding box center [124, 139] width 10 height 10
checkbox input "true"
type input "1"
click at [123, 150] on input "Options for Girls Furniture" at bounding box center [124, 149] width 10 height 10
checkbox input "false"
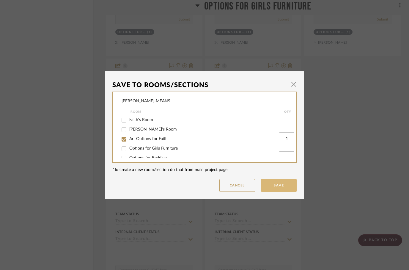
click at [273, 185] on button "Save" at bounding box center [279, 185] width 36 height 13
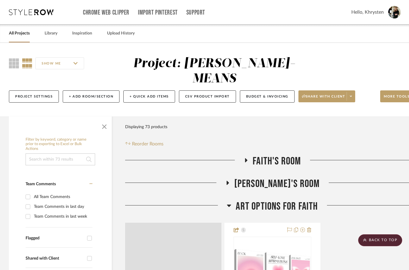
scroll to position [983, 19]
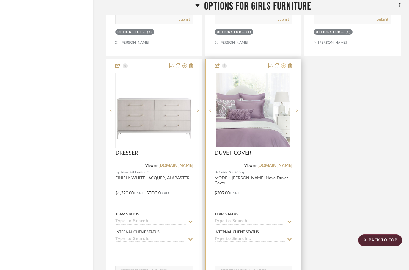
click at [285, 64] on fa-icon at bounding box center [283, 66] width 5 height 5
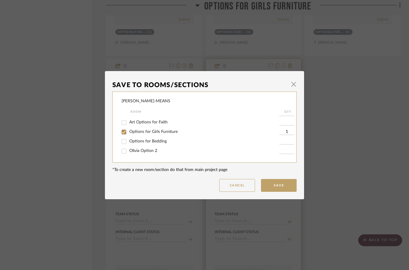
scroll to position [17, 0]
click at [123, 143] on input "Options for Bedding" at bounding box center [124, 141] width 10 height 10
checkbox input "true"
type input "1"
click at [123, 132] on input "Options for Girls Furniture" at bounding box center [124, 132] width 10 height 10
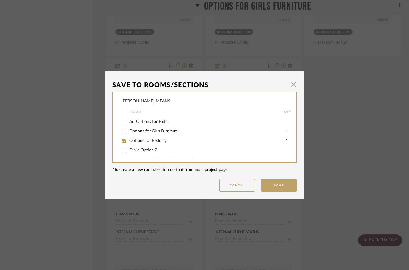
checkbox input "false"
click at [271, 186] on button "Save" at bounding box center [279, 185] width 36 height 13
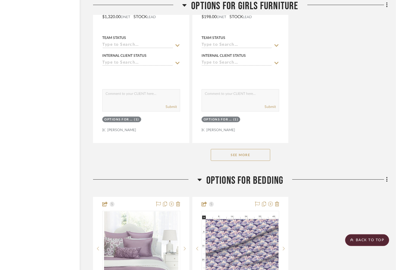
scroll to position [1169, 19]
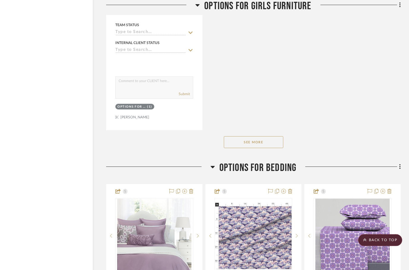
click at [239, 137] on button "See More" at bounding box center [254, 143] width 60 height 12
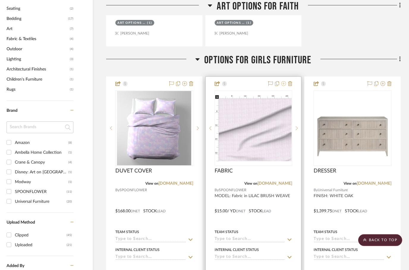
click at [285, 82] on icon at bounding box center [283, 84] width 5 height 5
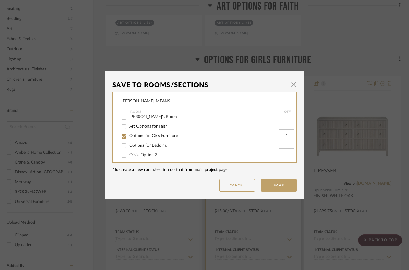
scroll to position [16, 0]
click at [126, 143] on input "Options for Bedding" at bounding box center [124, 143] width 10 height 10
checkbox input "true"
type input "1"
click at [125, 131] on input "Options for Girls Furniture" at bounding box center [124, 133] width 10 height 10
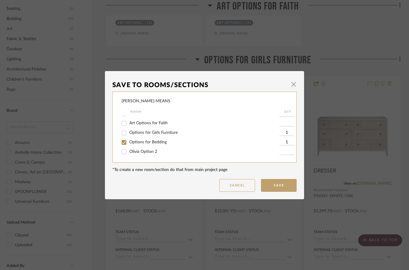
checkbox input "false"
click at [278, 184] on button "Save" at bounding box center [279, 185] width 36 height 13
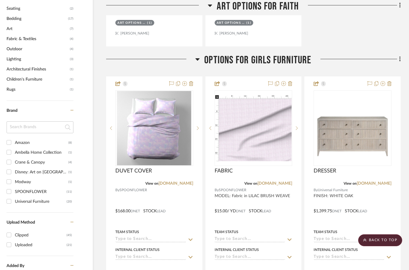
scroll to position [437, 19]
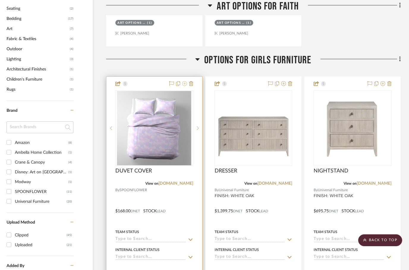
click at [185, 82] on fa-icon at bounding box center [184, 84] width 5 height 5
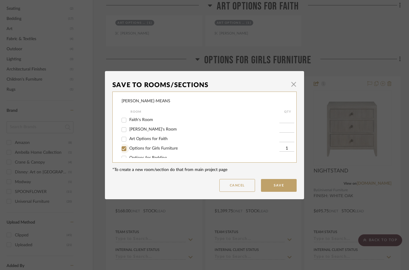
click at [124, 151] on input "Options for Girls Furniture" at bounding box center [124, 149] width 10 height 10
checkbox input "false"
click at [122, 142] on input "Options for Bedding" at bounding box center [124, 140] width 10 height 10
checkbox input "true"
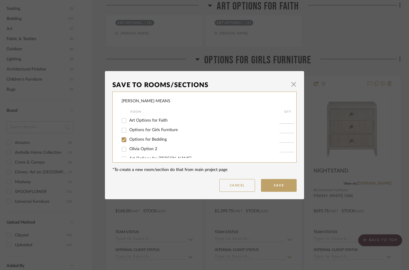
type input "1"
click at [286, 189] on button "Save" at bounding box center [279, 185] width 36 height 13
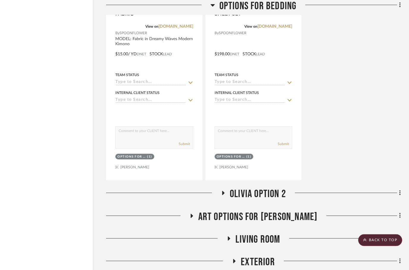
scroll to position [1413, 19]
click at [221, 191] on icon at bounding box center [223, 193] width 7 height 4
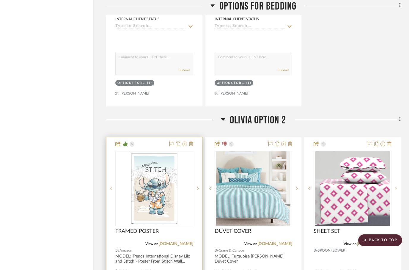
click at [185, 142] on icon at bounding box center [184, 144] width 5 height 5
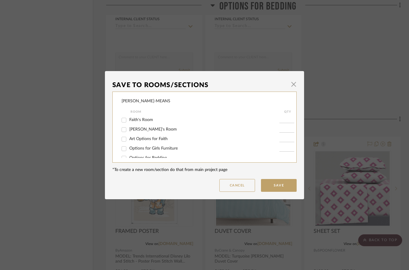
click at [125, 131] on input "[PERSON_NAME]'s Room" at bounding box center [124, 130] width 10 height 10
checkbox input "true"
type input "1"
click at [123, 149] on input "Olivia Option 2" at bounding box center [124, 148] width 10 height 10
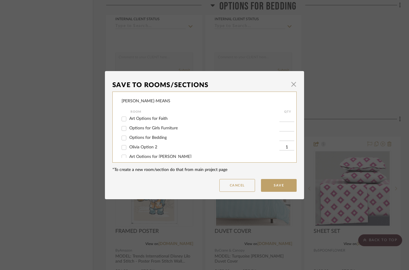
checkbox input "false"
click at [282, 184] on button "Save" at bounding box center [279, 185] width 36 height 13
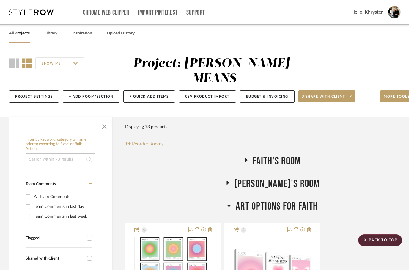
scroll to position [1487, 19]
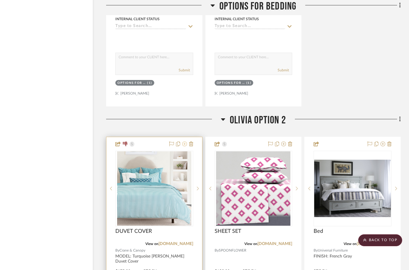
click at [184, 142] on fa-icon at bounding box center [184, 144] width 5 height 5
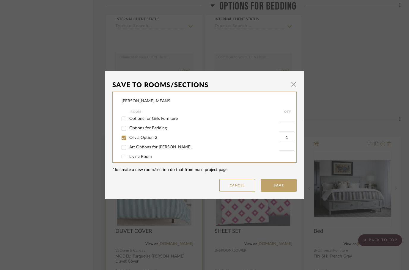
scroll to position [31, 0]
click at [125, 140] on input "Olivia Option 2" at bounding box center [124, 137] width 10 height 10
checkbox input "false"
click at [278, 188] on button "Save" at bounding box center [279, 185] width 36 height 13
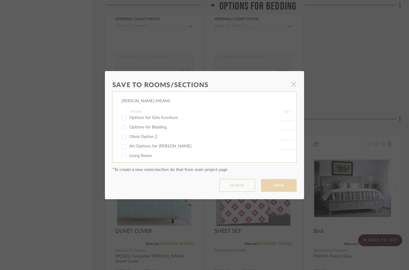
scroll to position [1487, 19]
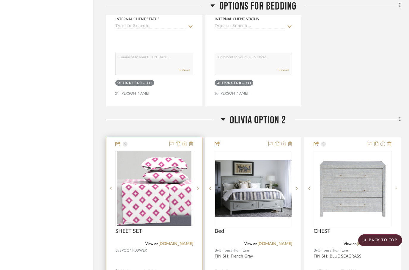
click at [184, 142] on fa-icon at bounding box center [184, 144] width 5 height 5
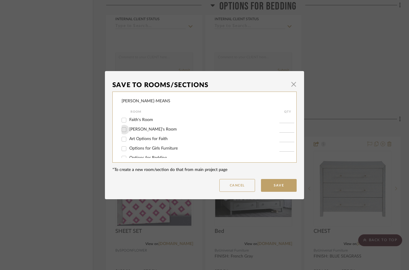
click at [124, 130] on input "[PERSON_NAME]'s Room" at bounding box center [124, 130] width 10 height 10
checkbox input "true"
type input "1"
click at [126, 151] on input "Olivia Option 2" at bounding box center [124, 148] width 10 height 10
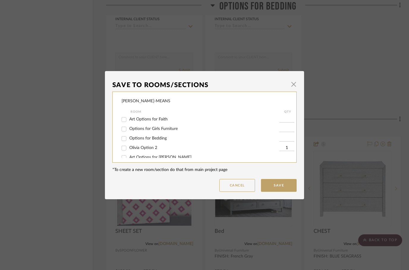
checkbox input "false"
click at [277, 185] on button "Save" at bounding box center [279, 185] width 36 height 13
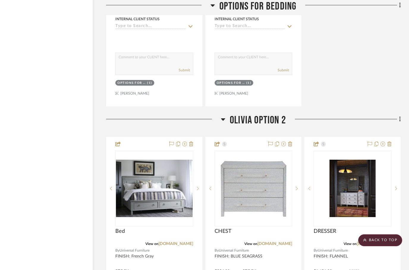
scroll to position [1487, 19]
click at [186, 142] on fa-icon at bounding box center [184, 144] width 5 height 5
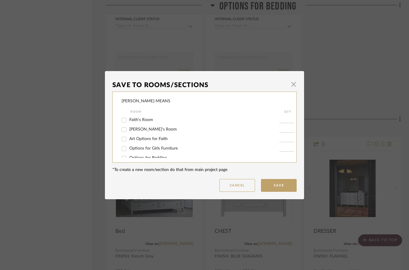
click at [125, 150] on input "Options for Girls Furniture" at bounding box center [124, 149] width 10 height 10
checkbox input "true"
type input "1"
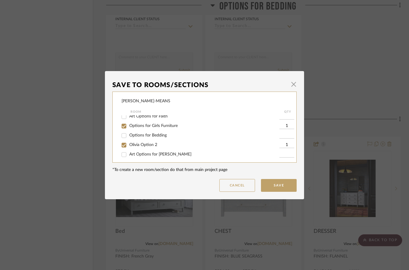
scroll to position [24, 0]
click at [122, 147] on input "Olivia Option 2" at bounding box center [124, 145] width 10 height 10
checkbox input "false"
click at [276, 190] on button "Save" at bounding box center [279, 185] width 36 height 13
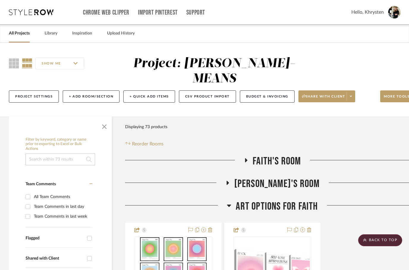
scroll to position [1487, 19]
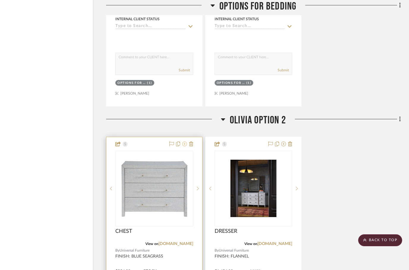
click at [185, 142] on icon at bounding box center [184, 144] width 5 height 5
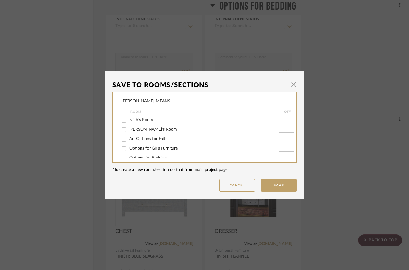
click at [125, 152] on input "Options for Girls Furniture" at bounding box center [124, 149] width 10 height 10
checkbox input "true"
type input "1"
click at [124, 147] on input "Olivia Option 2" at bounding box center [124, 148] width 10 height 10
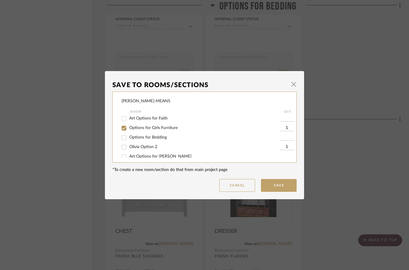
checkbox input "false"
click at [276, 188] on button "Save" at bounding box center [279, 185] width 36 height 13
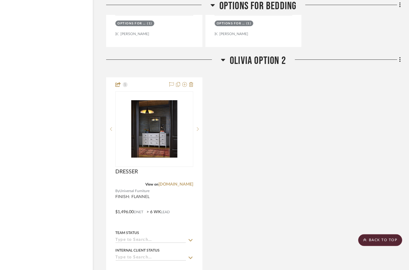
scroll to position [1840, 19]
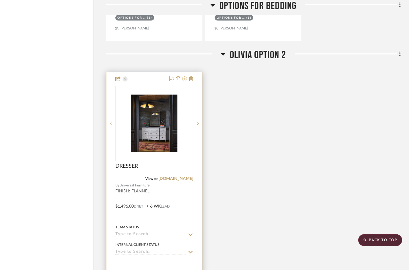
click at [186, 76] on button at bounding box center [184, 79] width 5 height 7
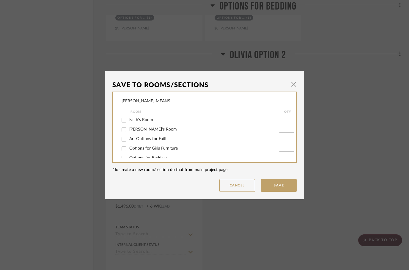
click at [125, 151] on input "Options for Girls Furniture" at bounding box center [124, 149] width 10 height 10
checkbox input "true"
type input "1"
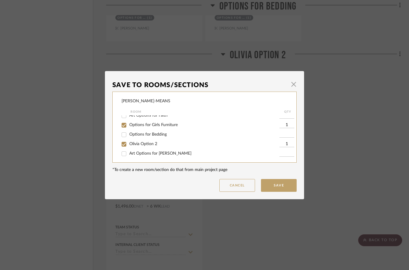
scroll to position [27, 0]
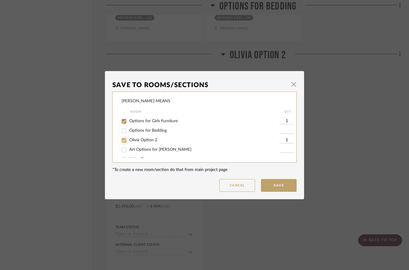
click at [125, 143] on input "Olivia Option 2" at bounding box center [124, 141] width 10 height 10
checkbox input "false"
click at [275, 188] on button "Save" at bounding box center [279, 185] width 36 height 13
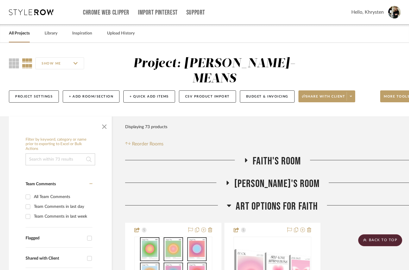
scroll to position [1800, 19]
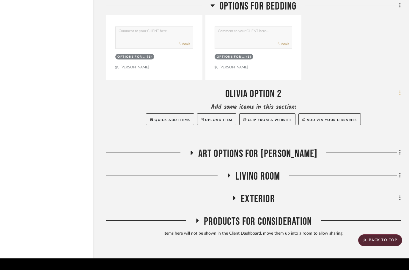
click at [398, 89] on fa-icon at bounding box center [399, 94] width 4 height 10
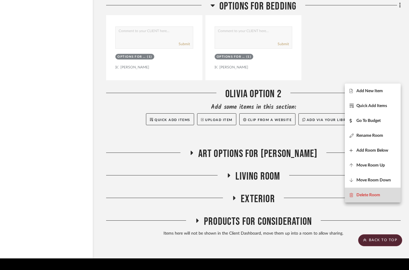
click at [356, 199] on button "Delete Room" at bounding box center [373, 195] width 56 height 15
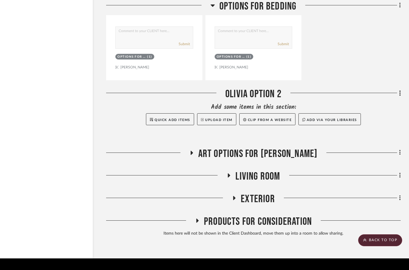
scroll to position [0, 0]
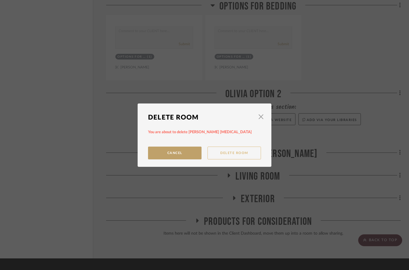
click at [229, 155] on button "Delete Room" at bounding box center [235, 153] width 54 height 13
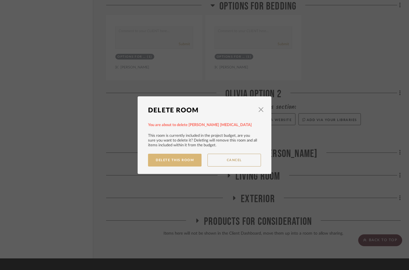
click at [170, 166] on button "Delete This Room" at bounding box center [175, 160] width 54 height 13
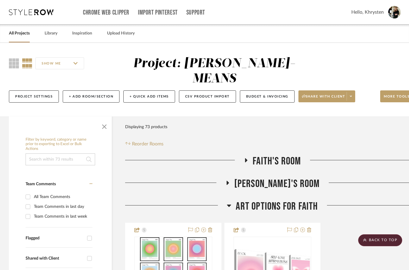
scroll to position [1741, 19]
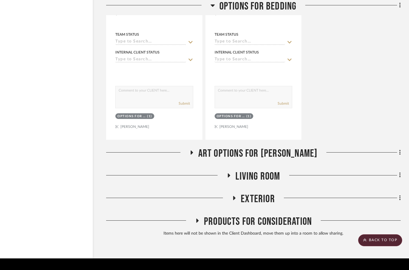
click at [214, 8] on icon at bounding box center [213, 5] width 4 height 7
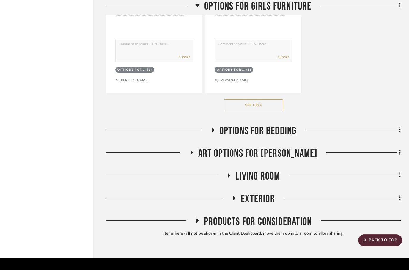
click at [198, 9] on icon at bounding box center [197, 5] width 4 height 7
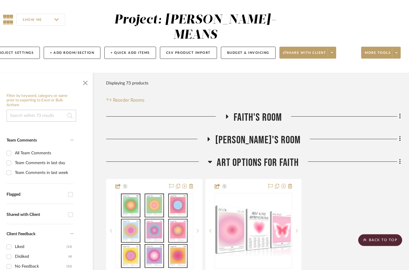
scroll to position [47, 19]
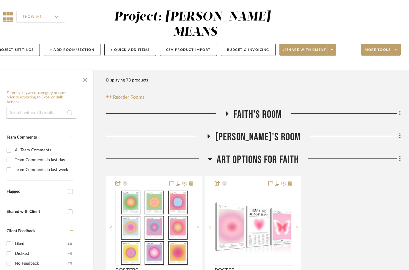
click at [211, 155] on icon at bounding box center [210, 158] width 4 height 7
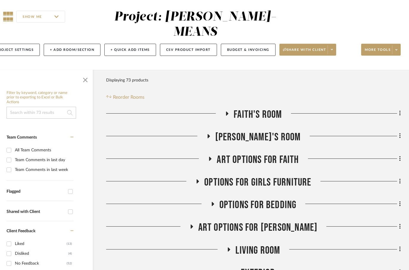
click at [397, 154] on div at bounding box center [350, 161] width 102 height 15
click at [400, 201] on icon at bounding box center [401, 204] width 2 height 7
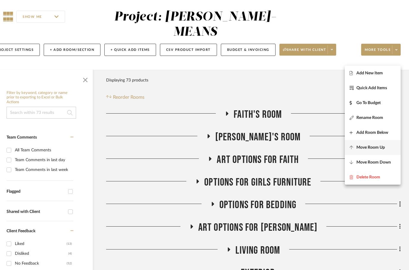
click at [371, 155] on button "Move Room Up" at bounding box center [373, 147] width 56 height 15
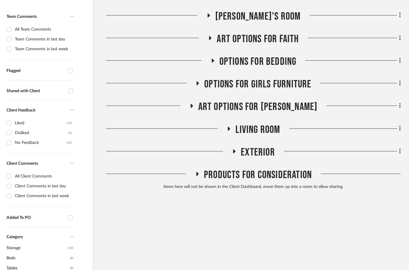
scroll to position [208, 19]
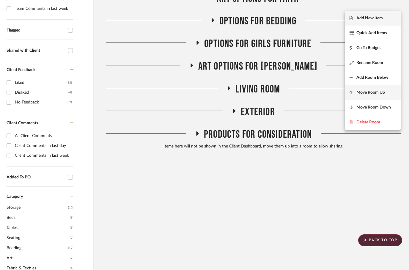
click at [365, 93] on span "Move Room Up" at bounding box center [371, 92] width 29 height 5
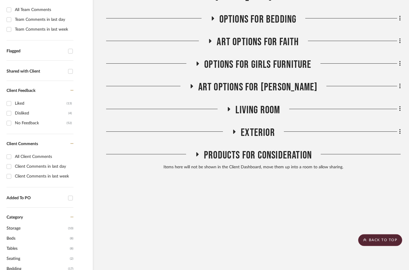
scroll to position [185, 19]
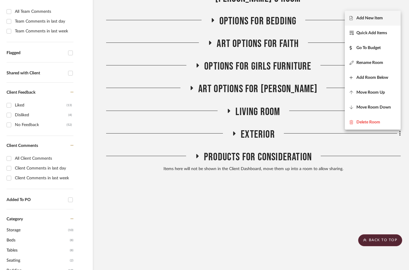
click at [340, 184] on div at bounding box center [204, 135] width 409 height 270
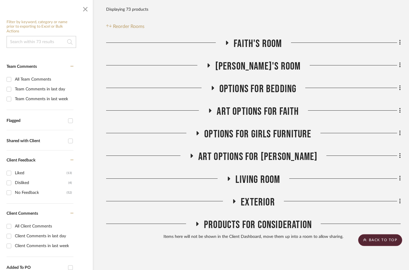
scroll to position [111, 19]
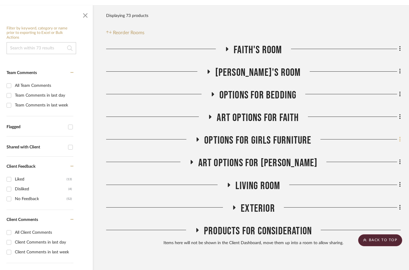
click at [400, 137] on icon at bounding box center [400, 139] width 1 height 5
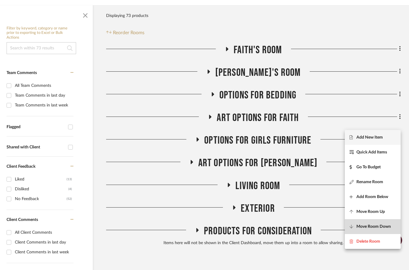
click at [366, 231] on button "Move Room Down" at bounding box center [373, 226] width 56 height 15
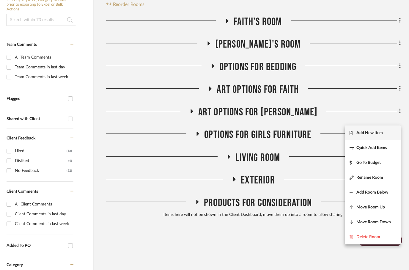
scroll to position [138, 19]
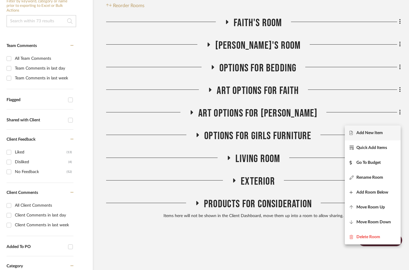
click at [271, 234] on div at bounding box center [204, 135] width 409 height 270
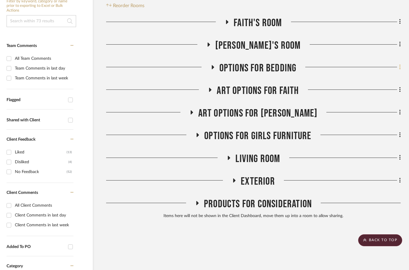
click at [401, 64] on icon at bounding box center [401, 67] width 2 height 7
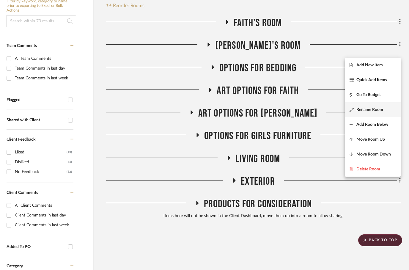
click at [360, 113] on button "Rename Room" at bounding box center [373, 109] width 56 height 15
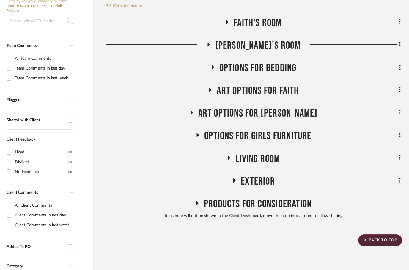
scroll to position [0, 0]
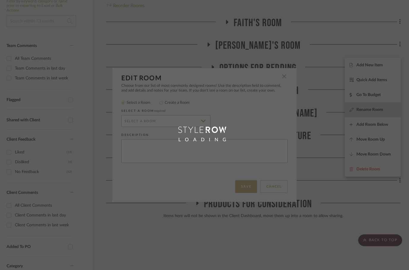
radio input "false"
radio input "true"
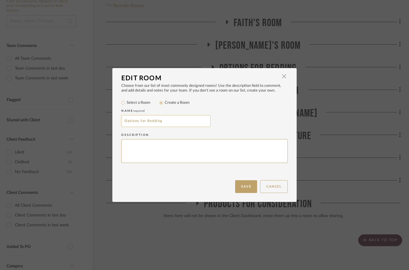
click at [126, 124] on input "Options for Bedding" at bounding box center [165, 121] width 89 height 12
click at [127, 123] on input "Options for Bedding" at bounding box center [165, 121] width 89 height 12
type input "Discarded Options for Bedding"
click at [242, 191] on button "Save" at bounding box center [246, 186] width 22 height 13
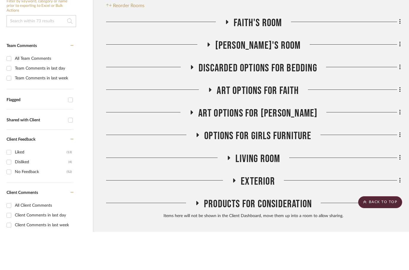
scroll to position [138, 19]
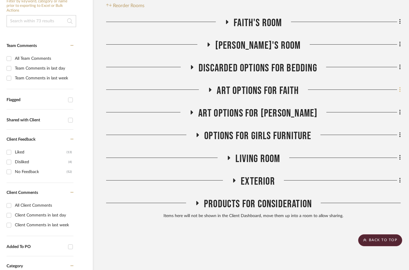
click at [401, 87] on icon at bounding box center [401, 90] width 2 height 7
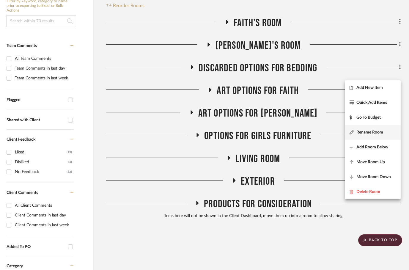
click at [361, 131] on span "Rename Room" at bounding box center [370, 132] width 27 height 5
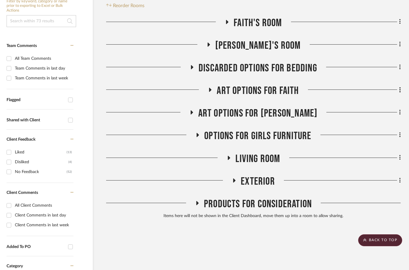
scroll to position [0, 0]
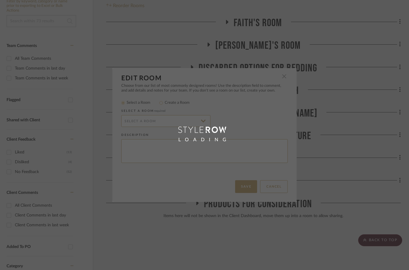
radio input "false"
radio input "true"
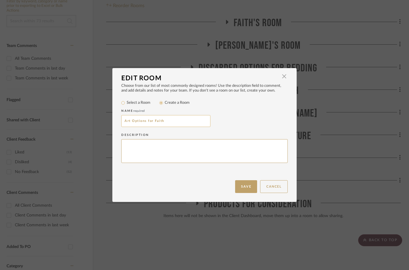
click at [125, 123] on input "Art Options for Faith" at bounding box center [165, 121] width 89 height 12
type input "Discarded Art Options for Faith"
click at [242, 190] on button "Save" at bounding box center [246, 186] width 22 height 13
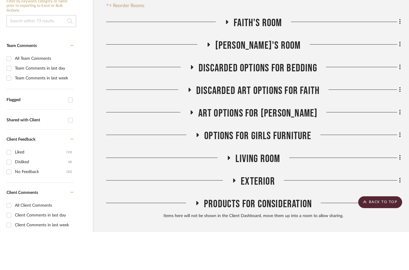
scroll to position [138, 19]
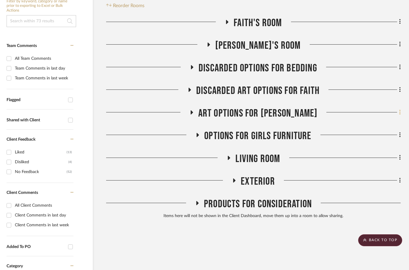
click at [397, 108] on fa-icon at bounding box center [399, 113] width 4 height 10
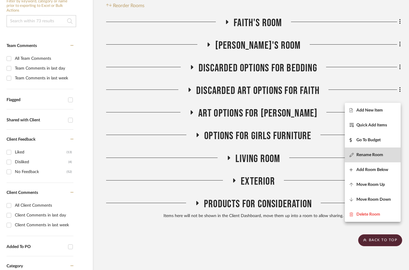
click at [359, 155] on span "Rename Room" at bounding box center [370, 155] width 27 height 5
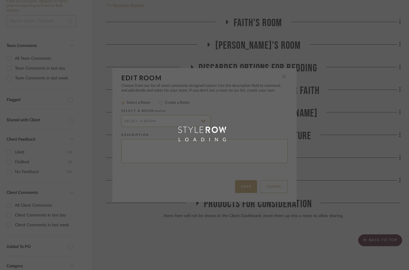
radio input "false"
radio input "true"
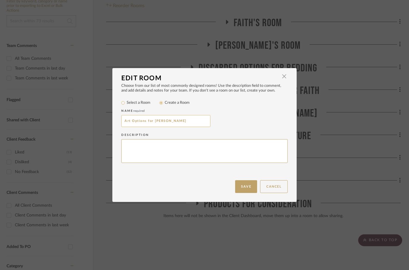
click at [126, 122] on input "Art Options for Olivia" at bounding box center [165, 121] width 89 height 12
type input "Discarded Art Options for Olivia"
click at [244, 191] on button "Save" at bounding box center [246, 186] width 22 height 13
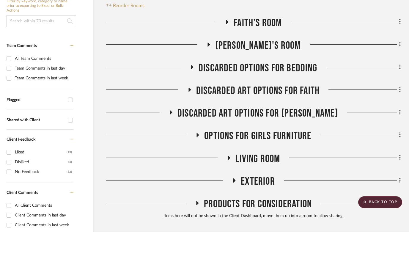
scroll to position [138, 19]
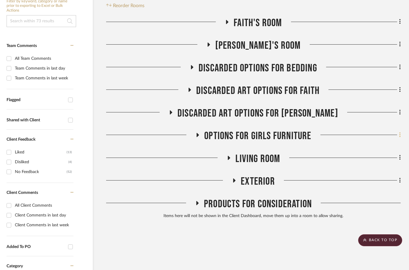
click at [401, 132] on icon at bounding box center [401, 135] width 2 height 7
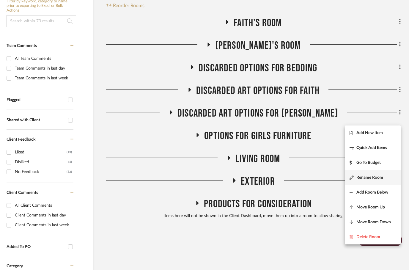
click at [360, 177] on span "Rename Room" at bounding box center [370, 177] width 27 height 5
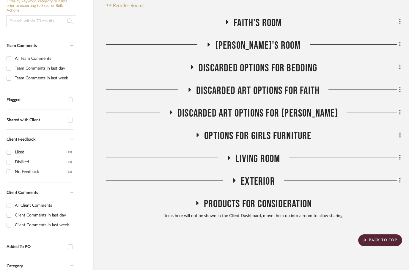
scroll to position [0, 0]
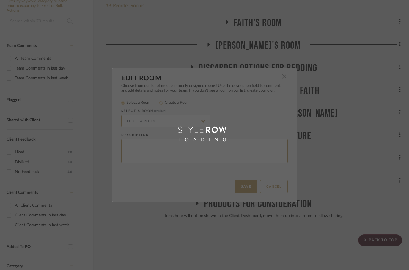
radio input "false"
radio input "true"
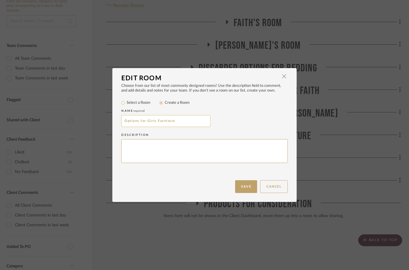
click at [125, 121] on input "Options for Girls Furniture" at bounding box center [165, 121] width 89 height 12
type input "Discarded Options for Girls Furniture"
click at [247, 190] on button "Save" at bounding box center [246, 186] width 22 height 13
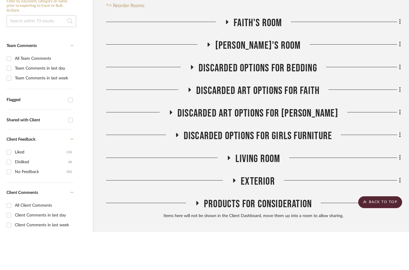
scroll to position [138, 19]
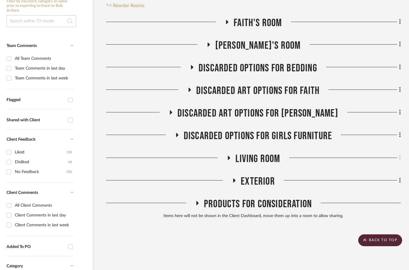
click at [397, 154] on fa-icon at bounding box center [399, 159] width 4 height 10
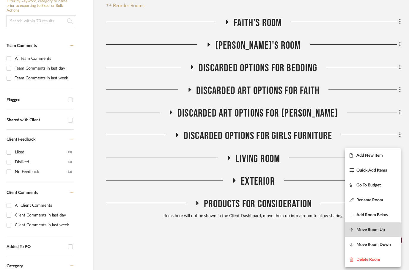
click at [375, 228] on span "Move Room Up" at bounding box center [371, 230] width 29 height 5
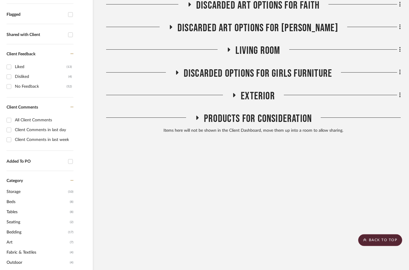
scroll to position [253, 19]
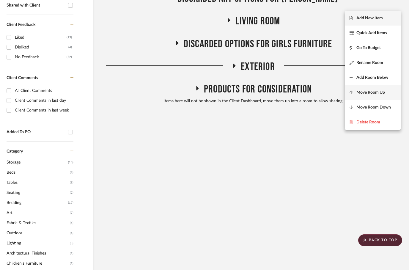
click at [377, 94] on span "Move Room Up" at bounding box center [371, 92] width 29 height 5
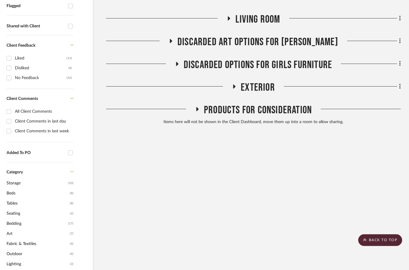
scroll to position [231, 19]
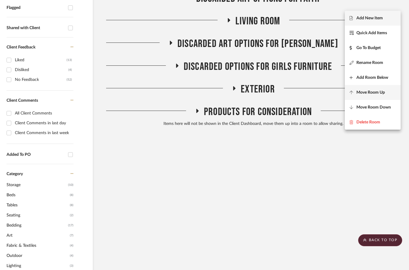
click at [380, 97] on button "Move Room Up" at bounding box center [373, 92] width 56 height 15
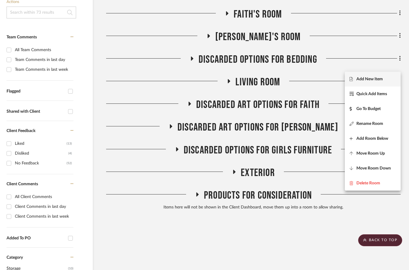
scroll to position [147, 19]
click at [381, 156] on span "Move Room Up" at bounding box center [371, 153] width 29 height 5
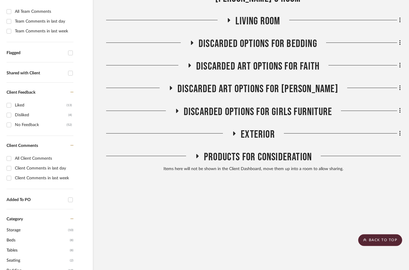
scroll to position [185, 19]
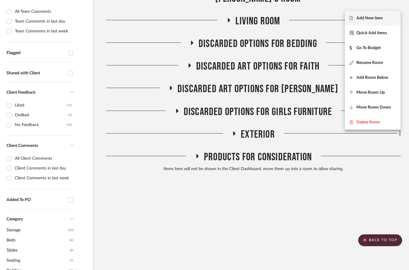
click at [364, 179] on div at bounding box center [204, 135] width 409 height 270
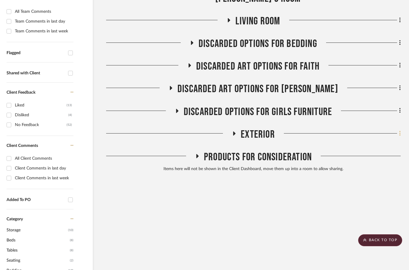
click at [398, 129] on fa-icon at bounding box center [399, 134] width 4 height 10
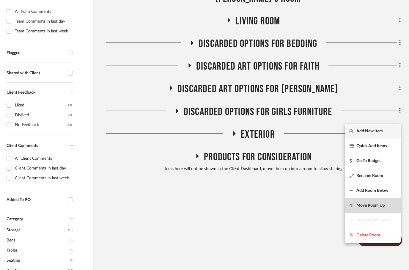
click at [371, 208] on span "Move Room Up" at bounding box center [371, 205] width 29 height 5
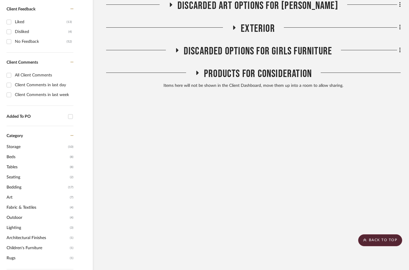
scroll to position [276, 19]
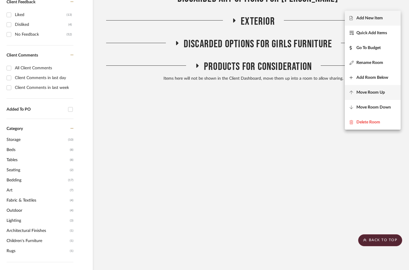
click at [379, 92] on span "Move Room Up" at bounding box center [371, 92] width 29 height 5
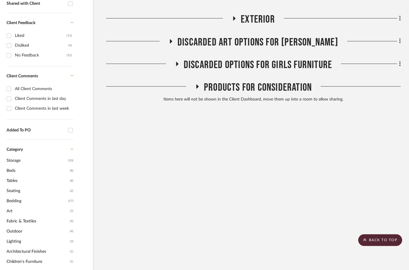
scroll to position [253, 19]
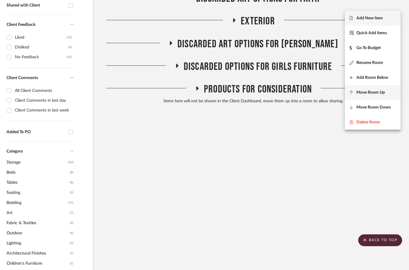
click at [379, 94] on span "Move Room Up" at bounding box center [371, 92] width 29 height 5
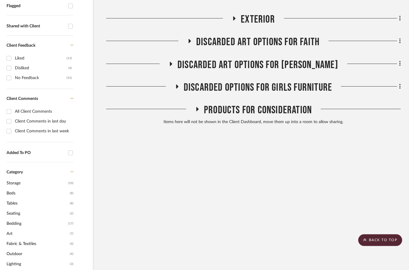
scroll to position [231, 19]
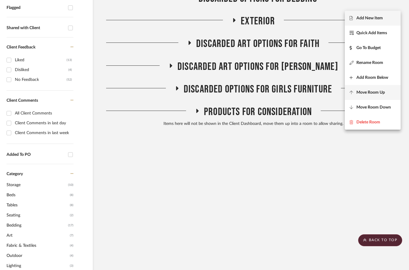
click at [378, 94] on span "Move Room Up" at bounding box center [371, 92] width 29 height 5
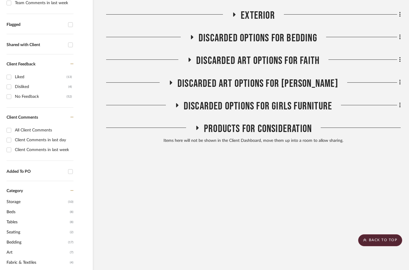
scroll to position [208, 19]
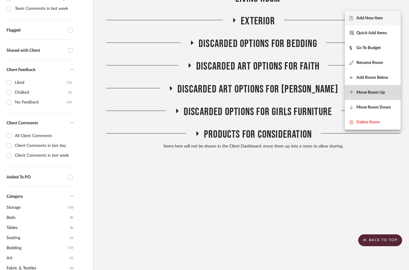
click at [380, 94] on span "Move Room Up" at bounding box center [371, 92] width 29 height 5
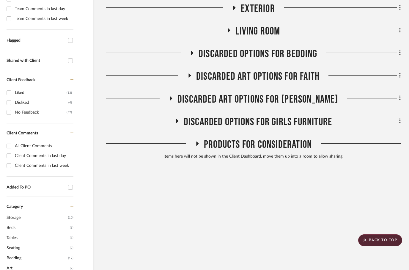
scroll to position [185, 19]
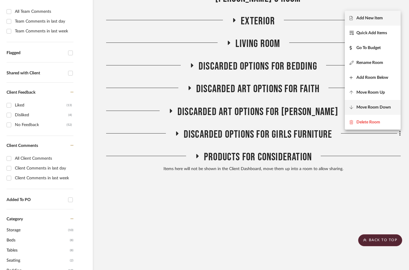
click at [379, 110] on button "Move Room Down" at bounding box center [373, 107] width 56 height 15
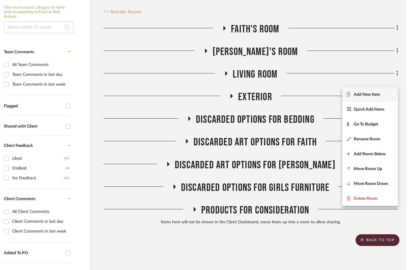
scroll to position [131, 19]
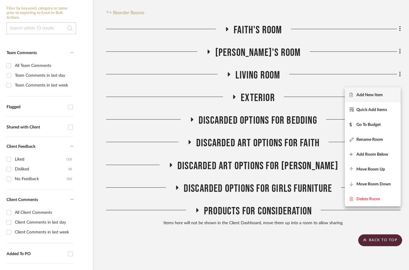
click at [320, 236] on div at bounding box center [204, 135] width 409 height 270
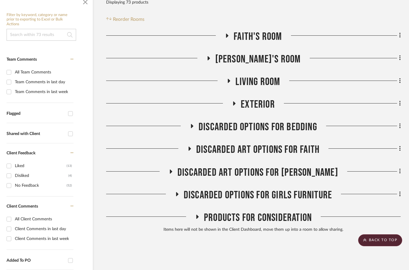
scroll to position [124, 19]
click at [230, 31] on h3 "Faith's Room" at bounding box center [253, 37] width 57 height 13
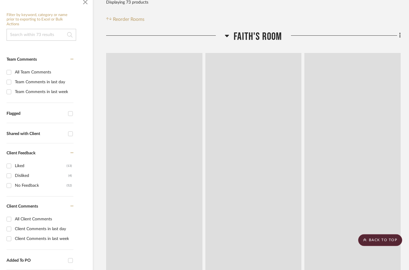
scroll to position [125, 19]
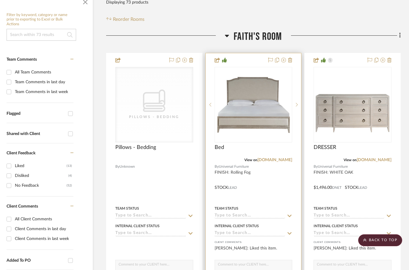
click at [264, 163] on div at bounding box center [254, 183] width 96 height 260
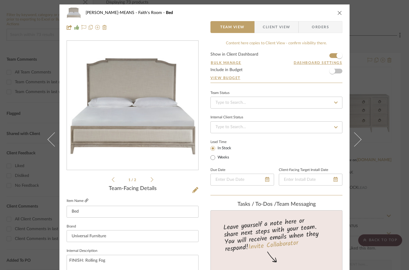
click at [85, 200] on icon at bounding box center [87, 201] width 4 height 4
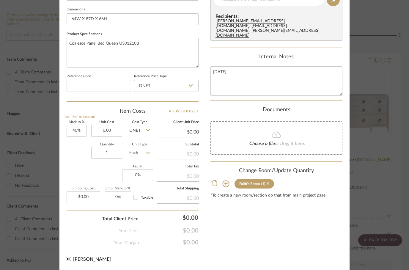
scroll to position [284, 0]
type input "$1,100.00"
type input "0.00"
type input "$154.00"
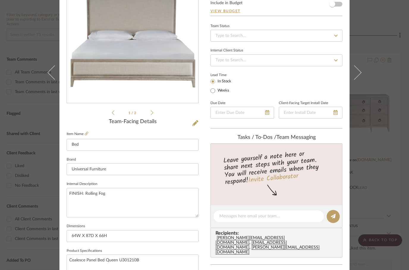
scroll to position [62, 0]
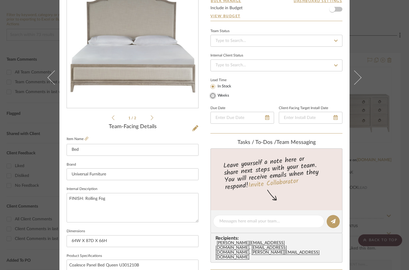
click at [213, 95] on input "Weeks" at bounding box center [212, 95] width 7 height 7
radio input "true"
type input "$0.00"
type input "$1,540.00"
type input "6"
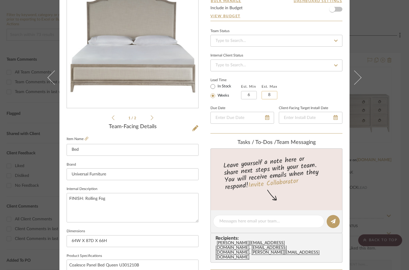
type input "8"
click at [314, 87] on div "Lead Time In Stock Weeks Est. Min 6 Est. Max 8" at bounding box center [277, 87] width 132 height 23
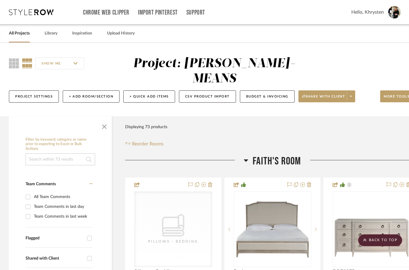
scroll to position [125, 19]
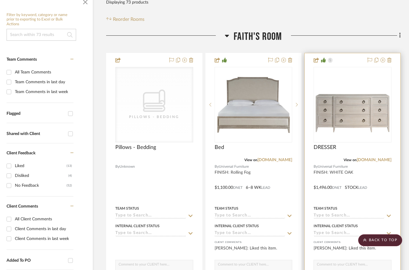
click at [370, 170] on div at bounding box center [353, 183] width 96 height 260
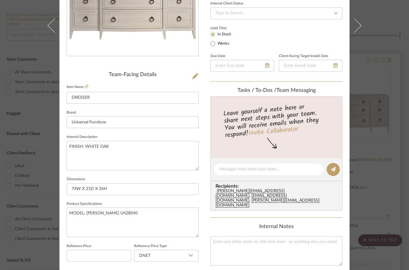
scroll to position [114, 0]
click at [123, 216] on textarea "MODEL: Avaline Dresser U428040" at bounding box center [133, 222] width 132 height 29
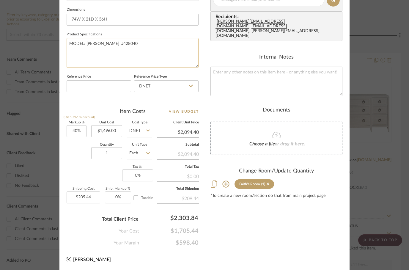
scroll to position [284, 0]
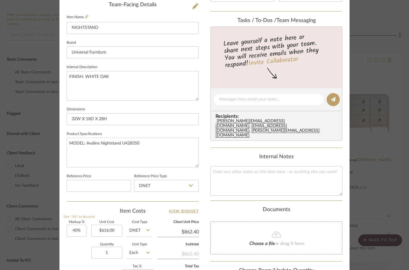
scroll to position [181, 0]
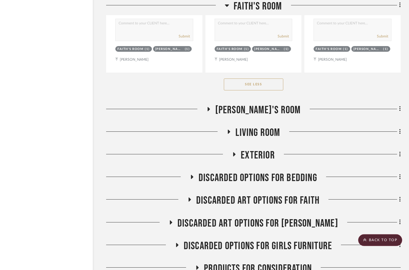
scroll to position [1412, 19]
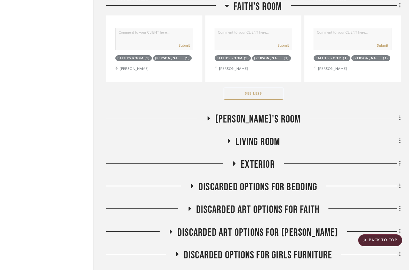
click at [210, 116] on icon at bounding box center [209, 118] width 2 height 4
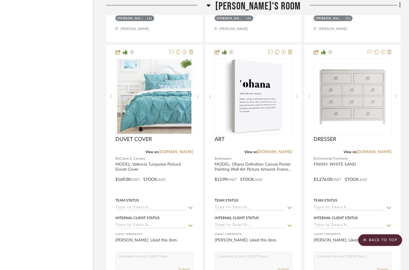
scroll to position [1767, 19]
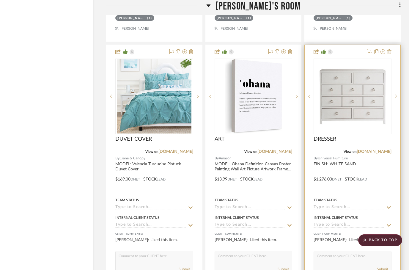
click at [0, 0] on img at bounding box center [0, 0] width 0 height 0
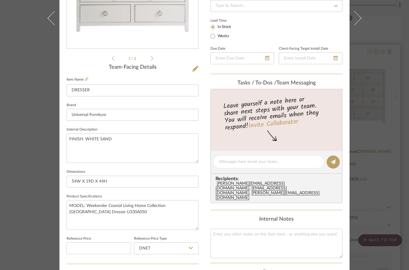
scroll to position [130, 0]
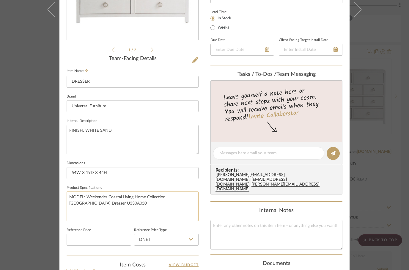
click at [118, 203] on textarea "MODEL: Weekender Coastal Living Home Collection Pacific Grove Dresser U330A050" at bounding box center [133, 206] width 132 height 29
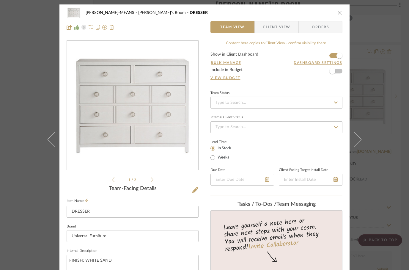
scroll to position [0, 0]
click at [340, 11] on icon "close" at bounding box center [340, 12] width 5 height 5
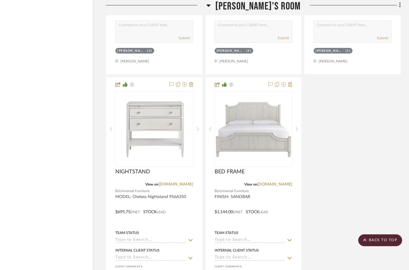
scroll to position [2011, 19]
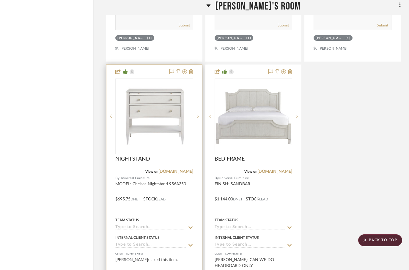
click at [178, 195] on div at bounding box center [155, 195] width 96 height 260
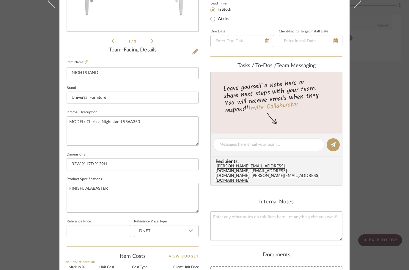
scroll to position [135, 0]
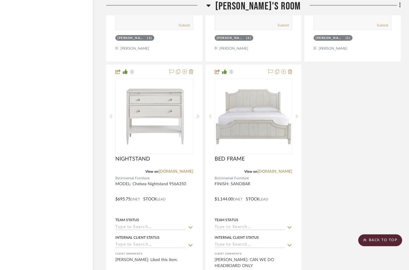
scroll to position [2011, 19]
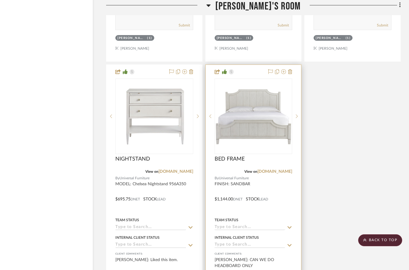
click at [270, 172] on div at bounding box center [254, 195] width 96 height 260
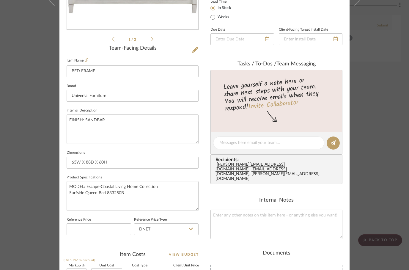
scroll to position [143, 0]
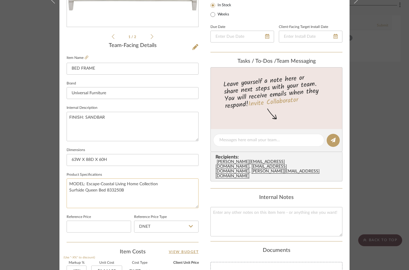
click at [115, 189] on textarea "MODEL: Escape-Coastal Living Home Collection Surfside Queen Bed 833250B" at bounding box center [133, 193] width 132 height 29
click at [116, 188] on textarea "MODEL: Escape-Coastal Living Home Collection Surfside Queen Bed 833250B" at bounding box center [133, 193] width 132 height 29
click at [115, 190] on textarea "MODEL: Escape-Coastal Living Home Collection Surfside Queen Bed 833250B" at bounding box center [133, 193] width 132 height 29
click at [111, 187] on textarea "MODEL: Escape-Coastal Living Home Collection Surfside Queen Bed 833250B" at bounding box center [133, 193] width 132 height 29
click at [114, 191] on textarea "MODEL: Escape-Coastal Living Home Collection Surfside Queen Bed 833250B" at bounding box center [133, 193] width 132 height 29
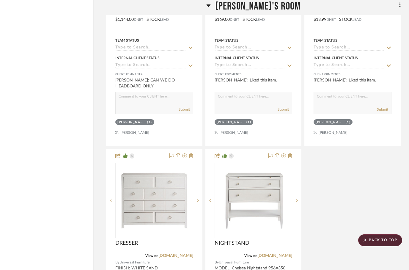
scroll to position [1926, 19]
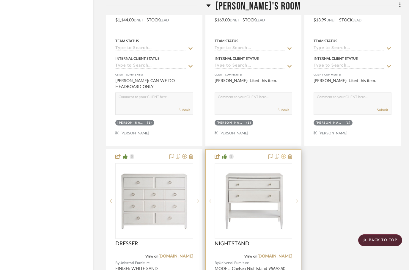
click at [283, 154] on fa-icon at bounding box center [283, 156] width 5 height 5
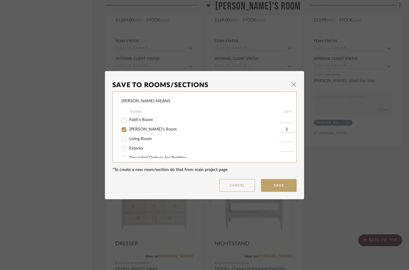
click at [141, 173] on mat-dialog-content "Save To Rooms/Sections × CAMUNEZ-MEANS Room QTY Faith's Room Olivia's Room 1 Li…" at bounding box center [204, 135] width 184 height 113
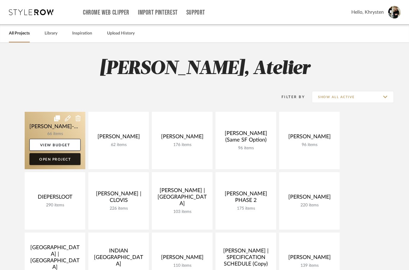
click at [52, 162] on link "Open Project" at bounding box center [54, 159] width 51 height 12
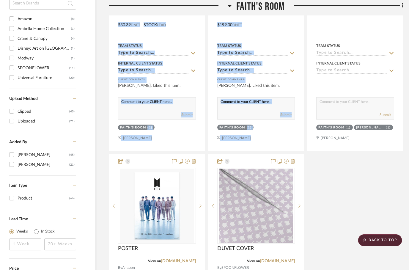
scroll to position [551, 16]
click at [334, 215] on div "Bed View on universalfurniture.com By Universal Furniture FINISH: Rolling Fog $…" at bounding box center [256, 20] width 295 height 789
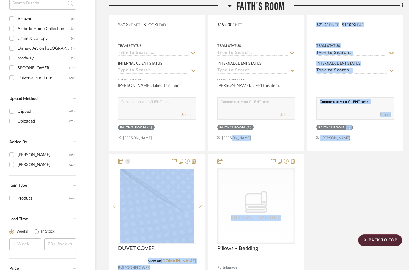
click at [335, 204] on div "Bed View on universalfurniture.com By Universal Furniture FINISH: Rolling Fog $…" at bounding box center [256, 20] width 295 height 789
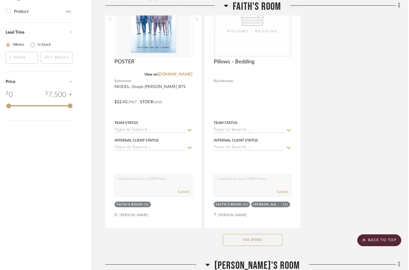
scroll to position [738, 19]
click at [247, 234] on button "See More" at bounding box center [254, 240] width 60 height 12
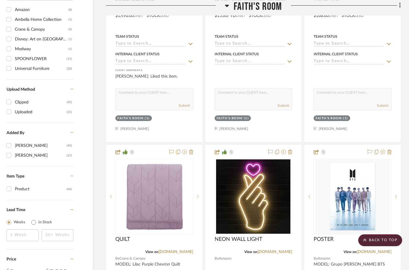
scroll to position [559, 19]
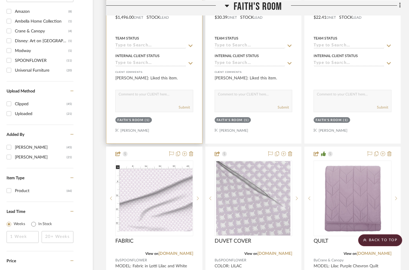
click at [174, 75] on div "Khrysten Taylor: Liked this item." at bounding box center [154, 81] width 78 height 12
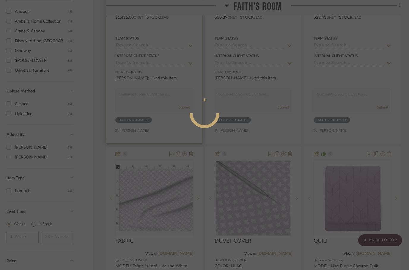
scroll to position [0, 0]
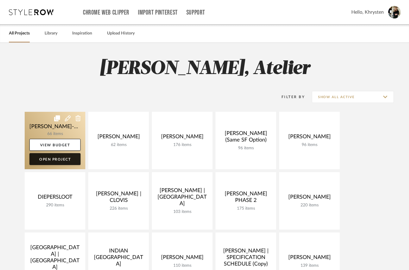
click at [47, 163] on link "Open Project" at bounding box center [54, 159] width 51 height 12
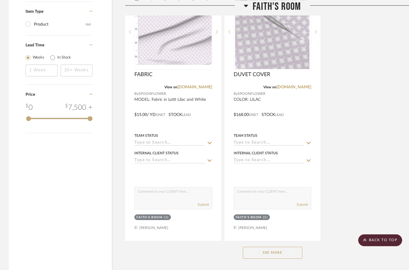
scroll to position [728, 0]
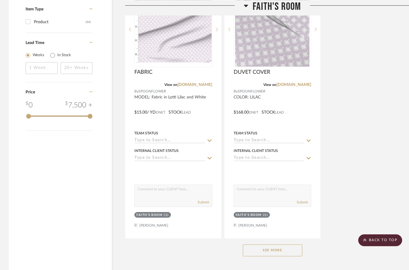
click at [259, 245] on button "See More" at bounding box center [273, 251] width 60 height 12
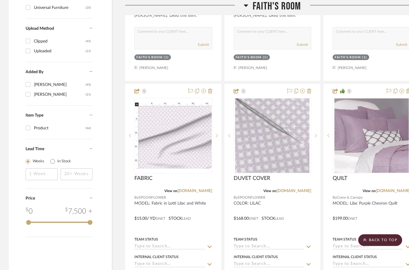
scroll to position [622, 0]
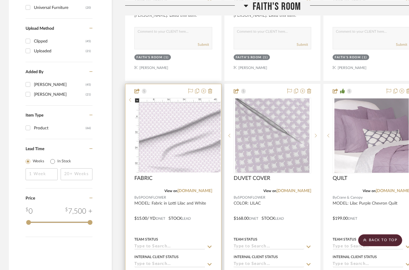
click at [0, 0] on img at bounding box center [0, 0] width 0 height 0
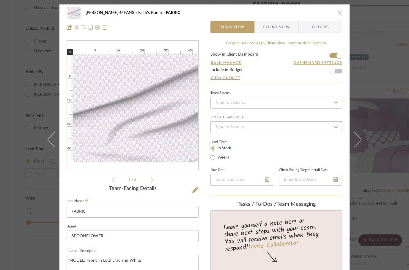
click at [340, 15] on icon "close" at bounding box center [340, 12] width 5 height 5
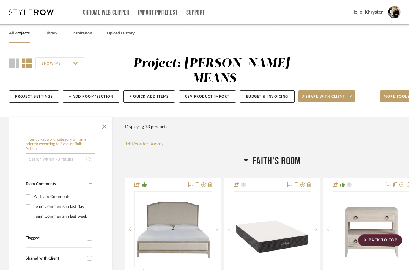
scroll to position [622, 0]
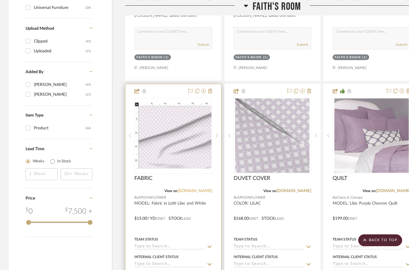
click at [194, 189] on link "[DOMAIN_NAME]" at bounding box center [195, 191] width 35 height 4
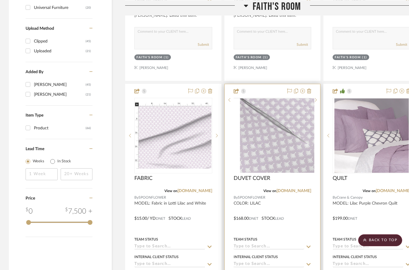
click at [0, 0] on img at bounding box center [0, 0] width 0 height 0
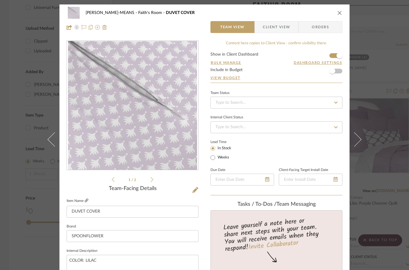
click at [88, 199] on icon at bounding box center [87, 201] width 4 height 4
click at [339, 14] on icon "close" at bounding box center [340, 12] width 5 height 5
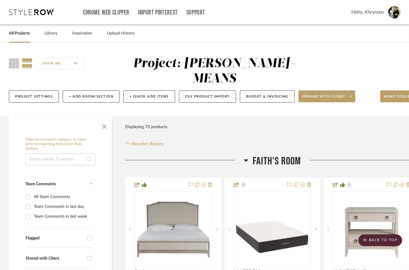
scroll to position [622, 0]
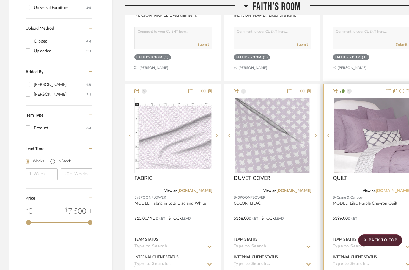
click at [390, 189] on link "[DOMAIN_NAME]" at bounding box center [393, 191] width 35 height 4
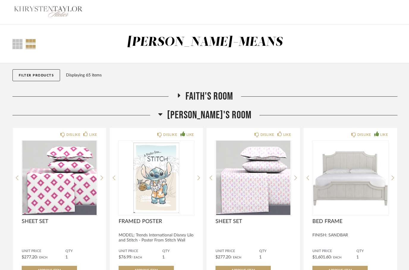
click at [163, 115] on icon at bounding box center [160, 114] width 4 height 7
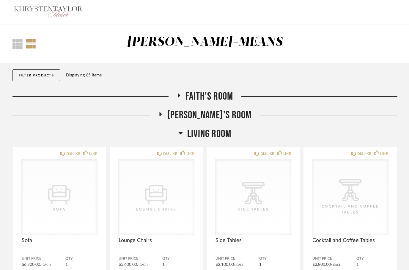
click at [182, 98] on h2 "Faith's Room" at bounding box center [205, 96] width 57 height 13
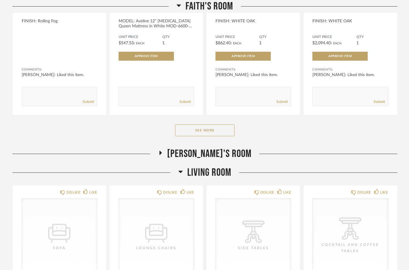
scroll to position [204, 0]
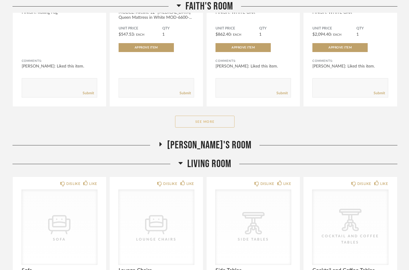
click at [204, 123] on button "See More" at bounding box center [205, 122] width 60 height 12
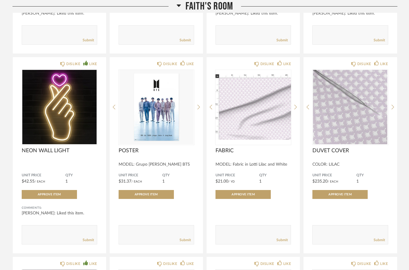
scroll to position [256, 0]
